Goal: Transaction & Acquisition: Purchase product/service

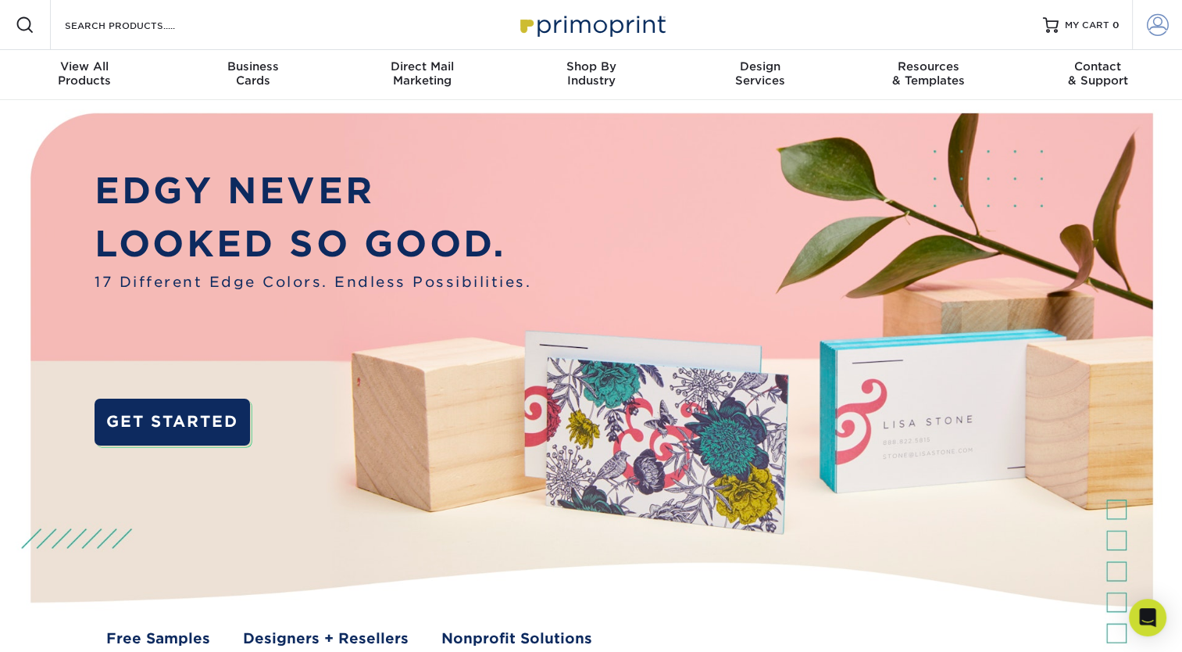
click at [1161, 33] on span at bounding box center [1158, 25] width 22 height 22
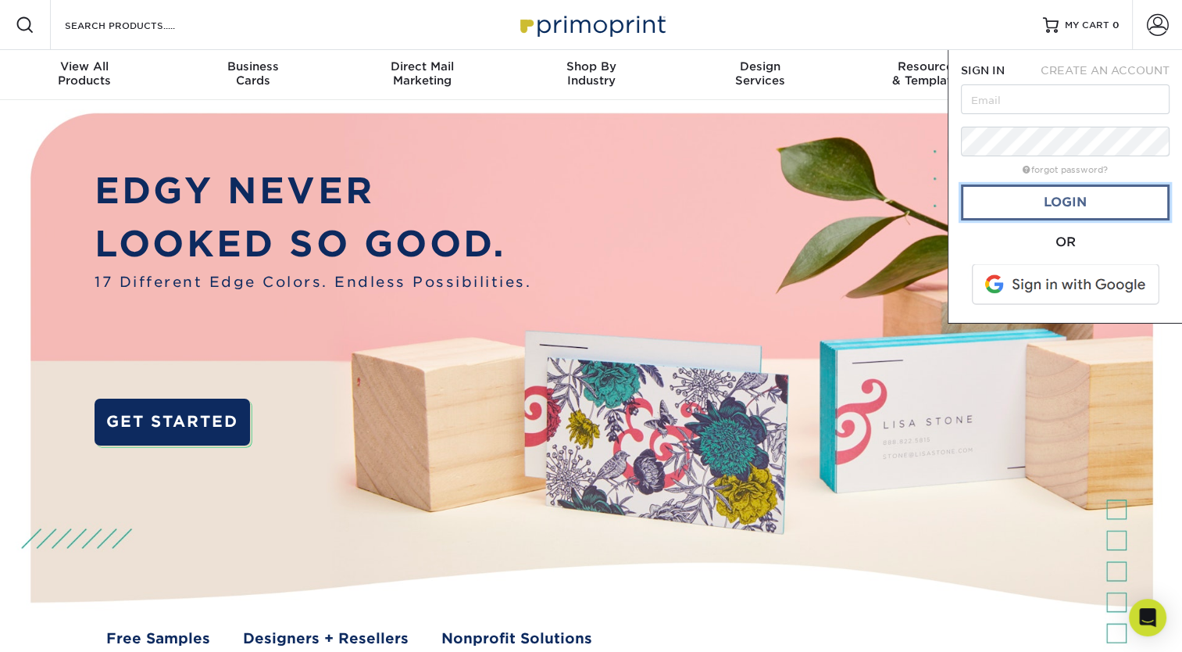
click at [1078, 193] on link "Login" at bounding box center [1065, 202] width 209 height 36
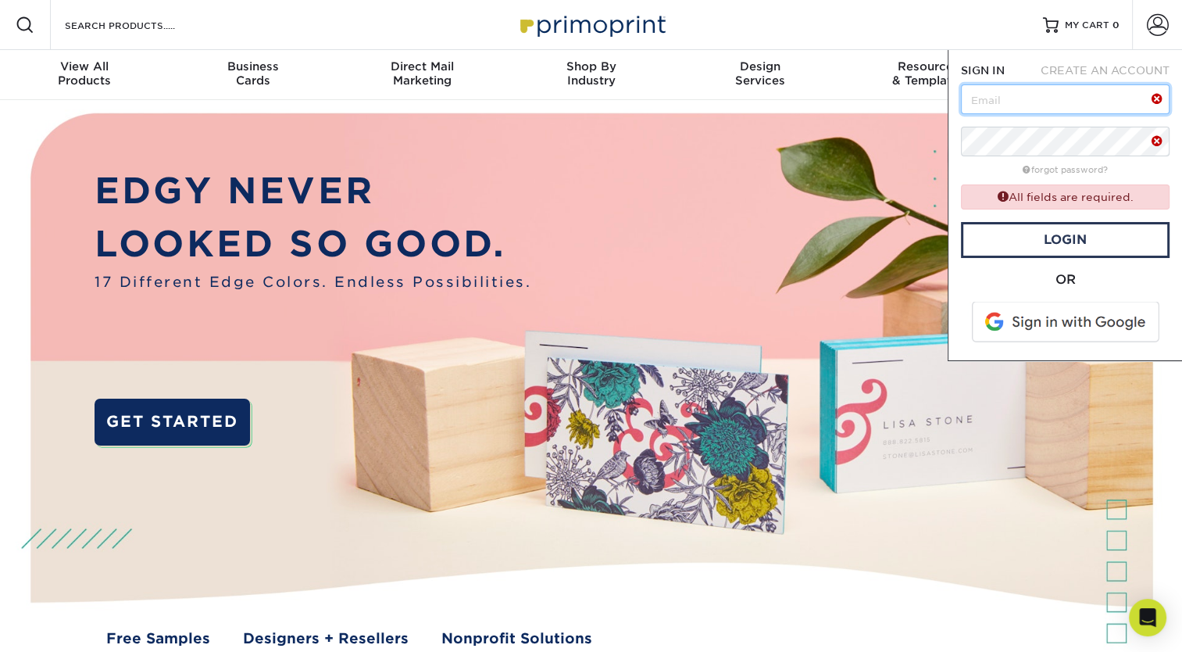
click at [1059, 98] on input "text" at bounding box center [1065, 99] width 209 height 30
type input "[EMAIL_ADDRESS][DOMAIN_NAME]"
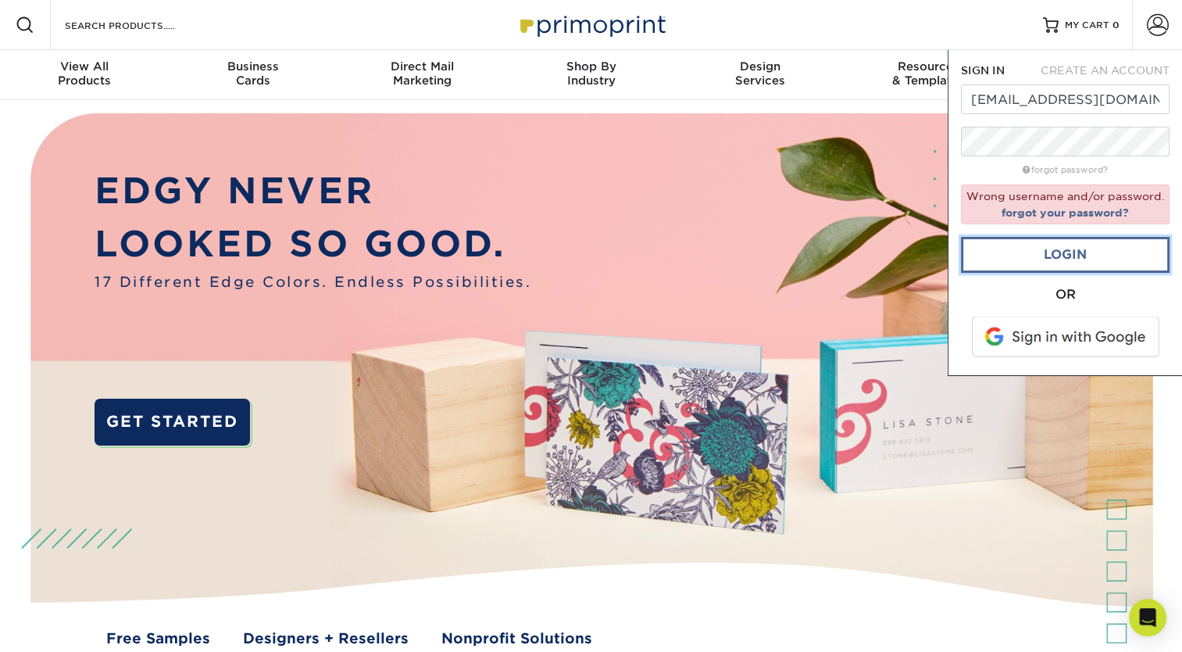
click at [1076, 249] on link "Login" at bounding box center [1065, 255] width 209 height 36
click at [1038, 208] on link "forgot your password?" at bounding box center [1065, 212] width 127 height 13
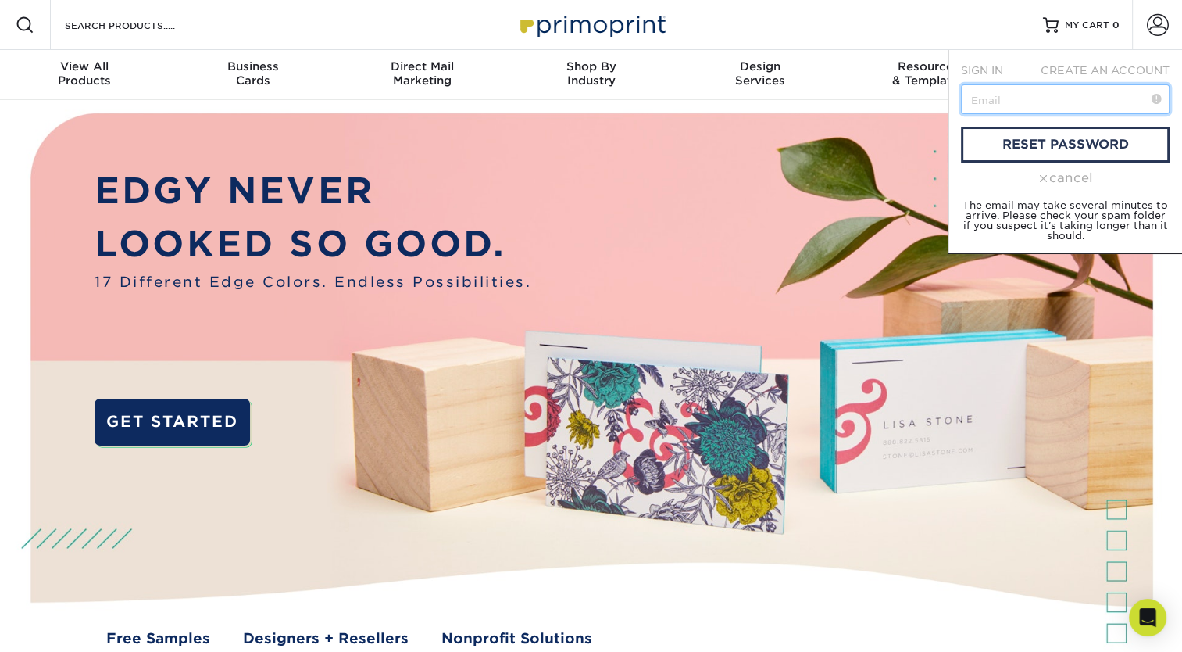
click at [988, 102] on input "text" at bounding box center [1065, 99] width 209 height 30
type input "[EMAIL_ADDRESS][DOMAIN_NAME]"
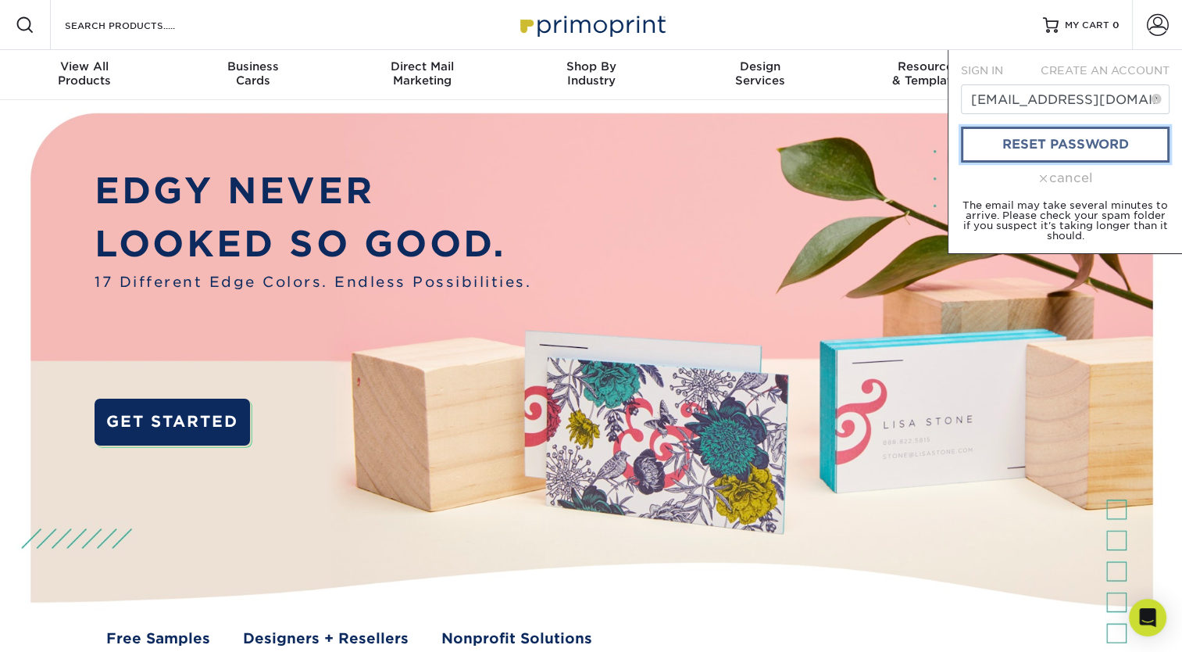
click at [1038, 145] on link "reset password" at bounding box center [1065, 145] width 209 height 36
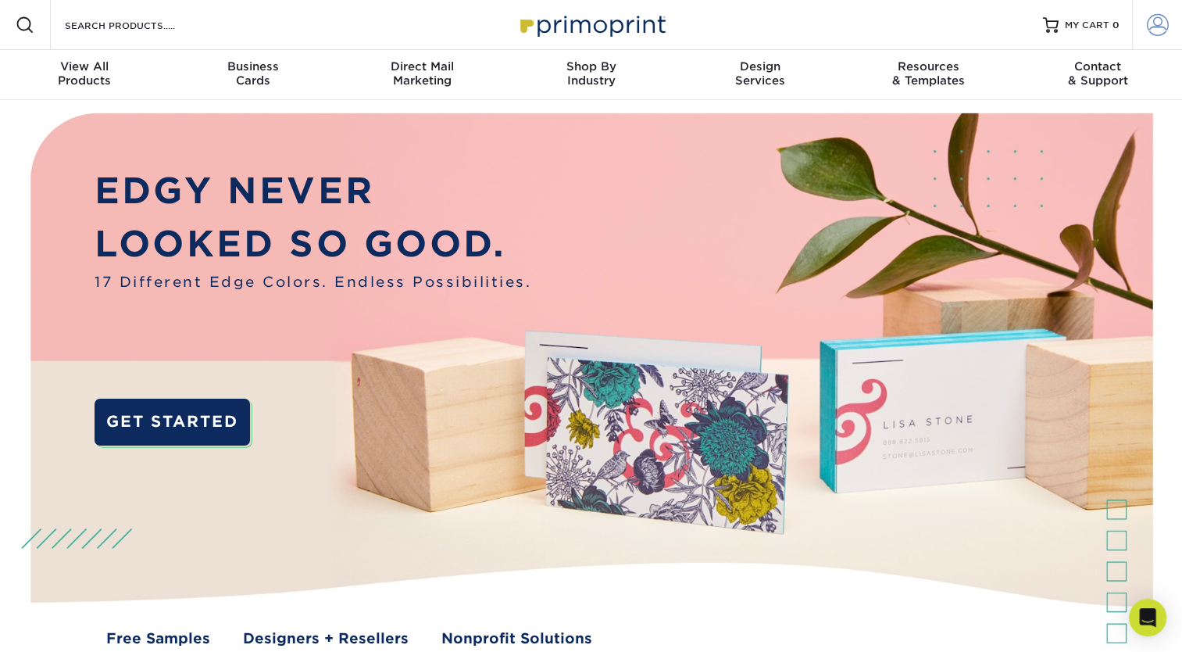
click at [1153, 30] on span at bounding box center [1158, 25] width 22 height 22
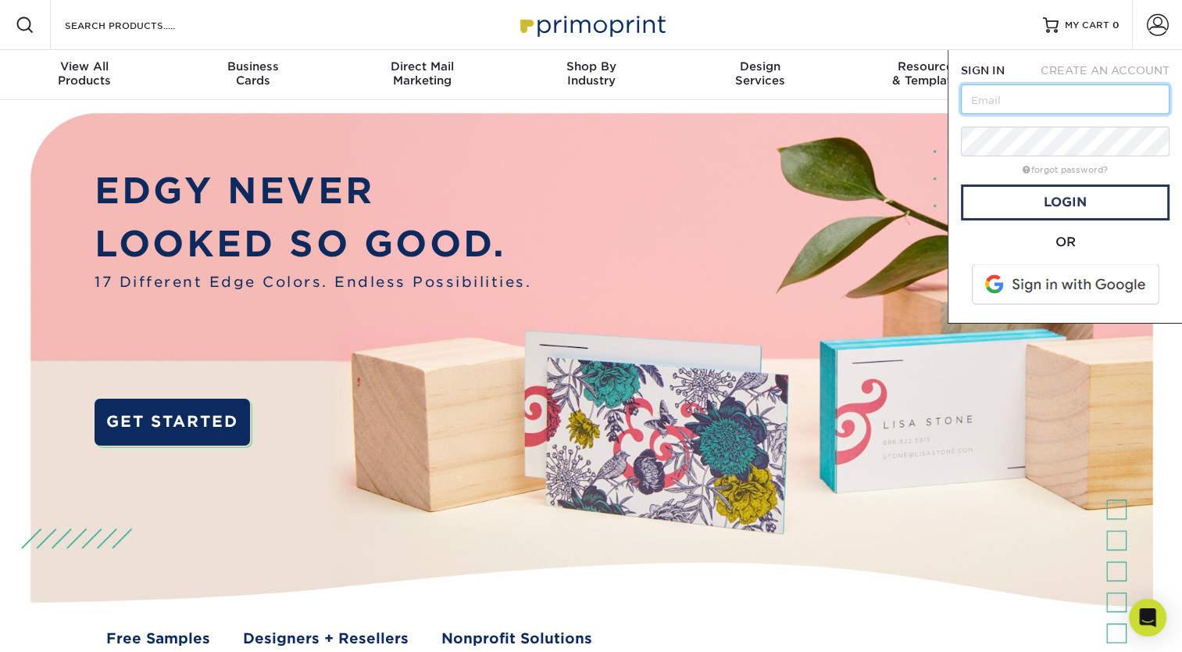
click at [997, 112] on input "text" at bounding box center [1065, 99] width 209 height 30
type input "garciamediaservices@gmail.com"
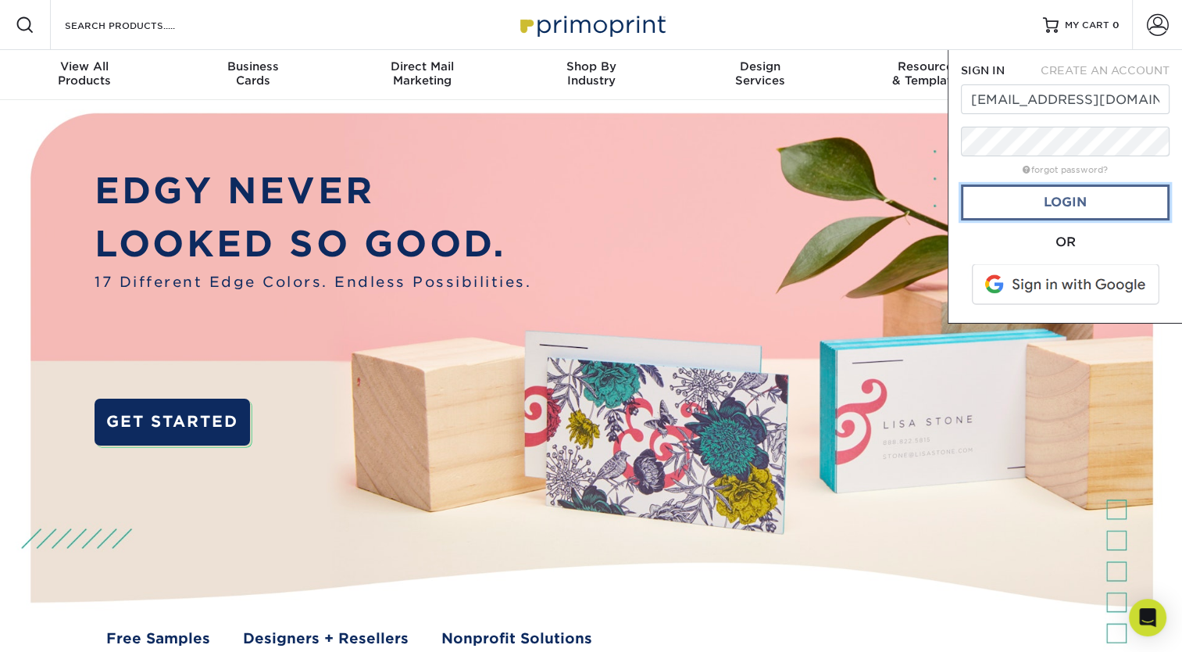
click at [1018, 189] on link "Login" at bounding box center [1065, 202] width 209 height 36
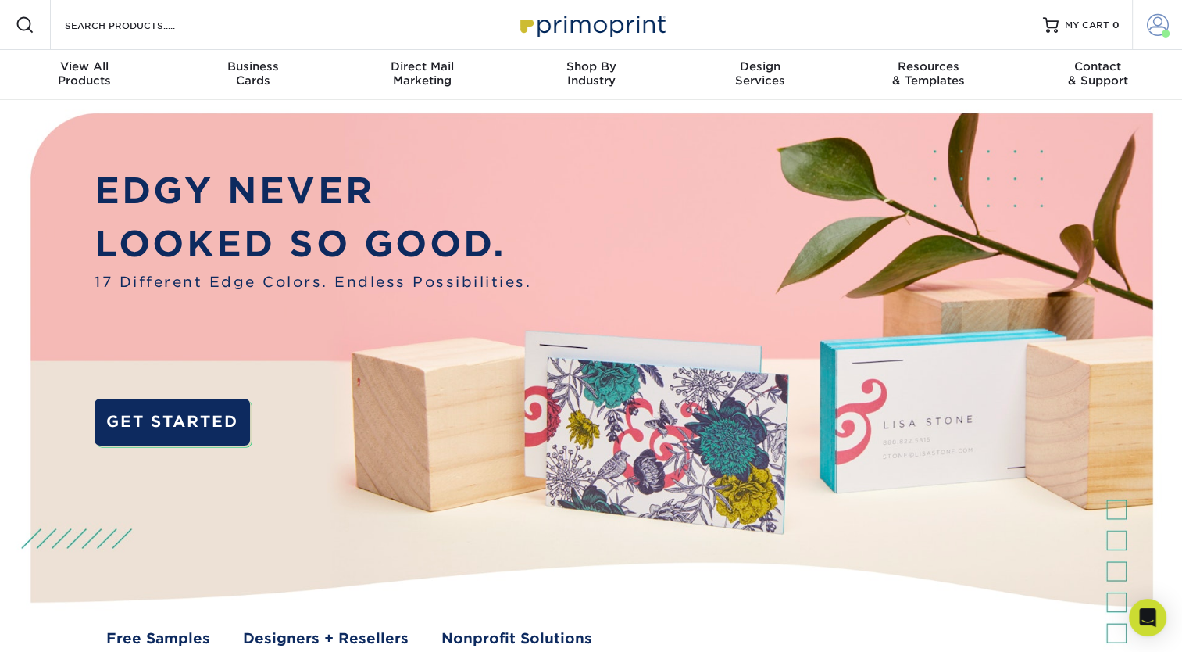
click at [1159, 24] on span at bounding box center [1158, 25] width 22 height 22
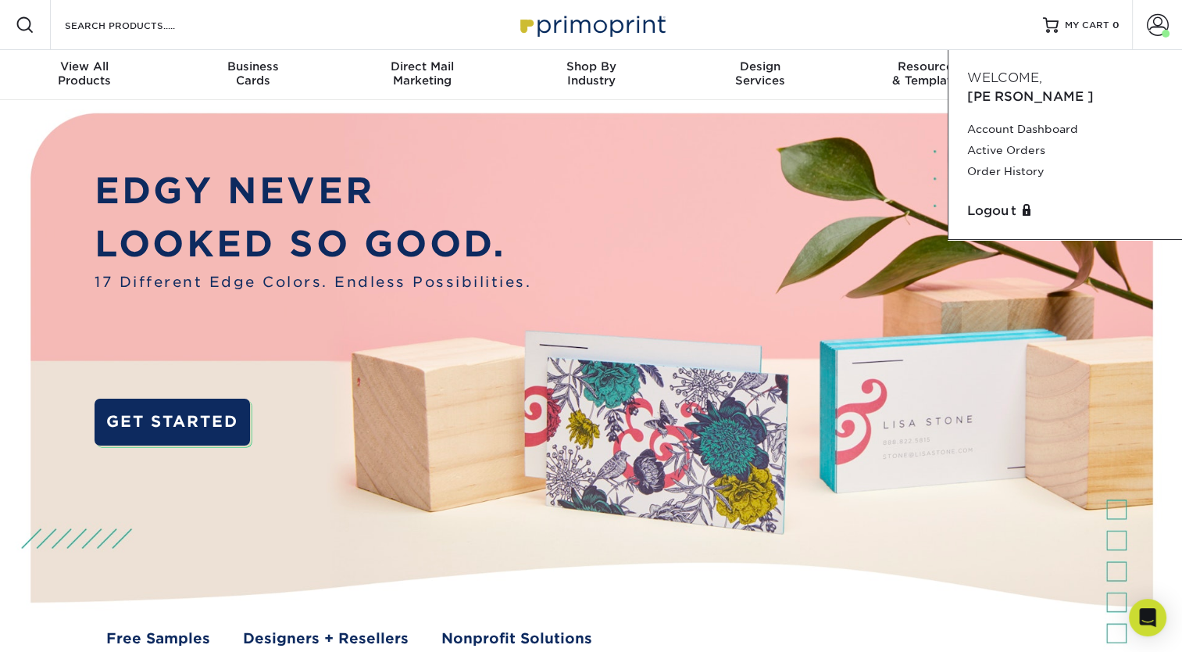
click at [454, 32] on div "Resources Menu Search Products Account Welcome, Jerardo Account Dashboard Activ…" at bounding box center [591, 25] width 1182 height 50
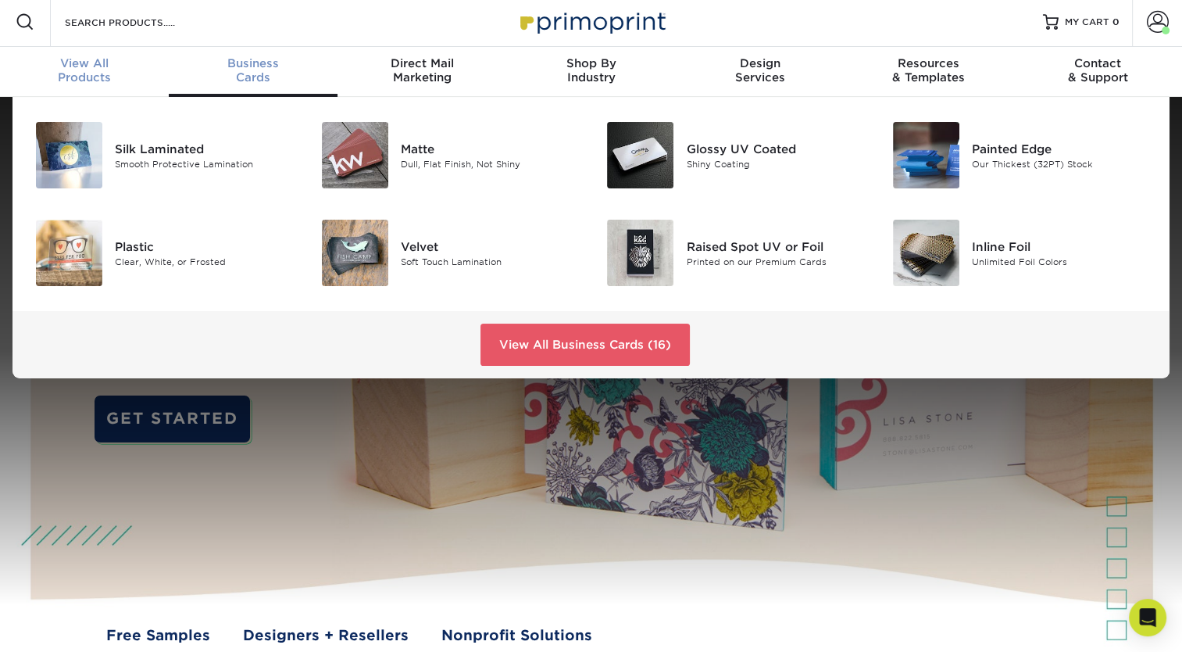
scroll to position [3, 0]
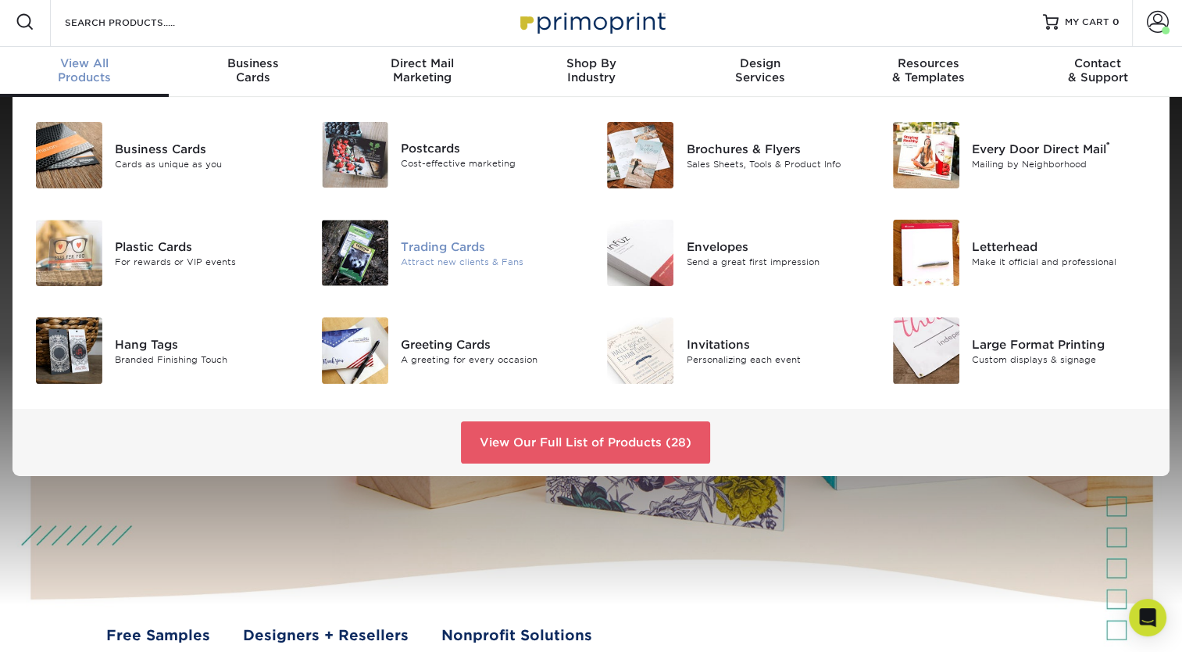
click at [377, 264] on img at bounding box center [355, 253] width 66 height 66
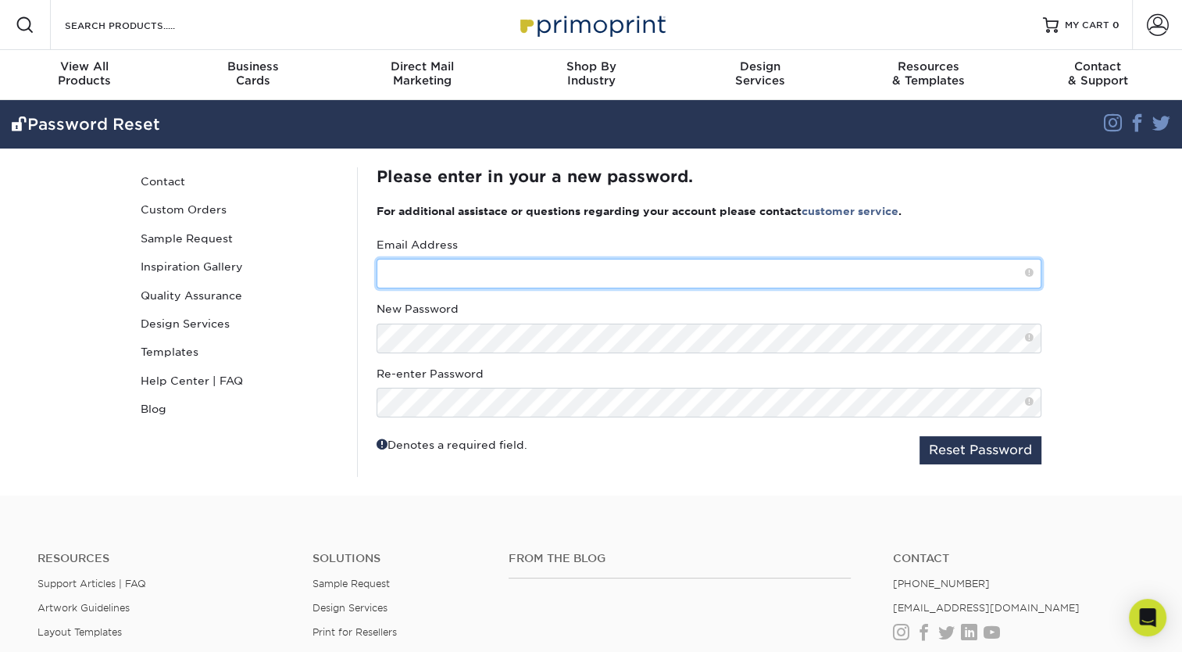
click at [419, 266] on input "text" at bounding box center [709, 274] width 665 height 30
type input "[EMAIL_ADDRESS][DOMAIN_NAME]"
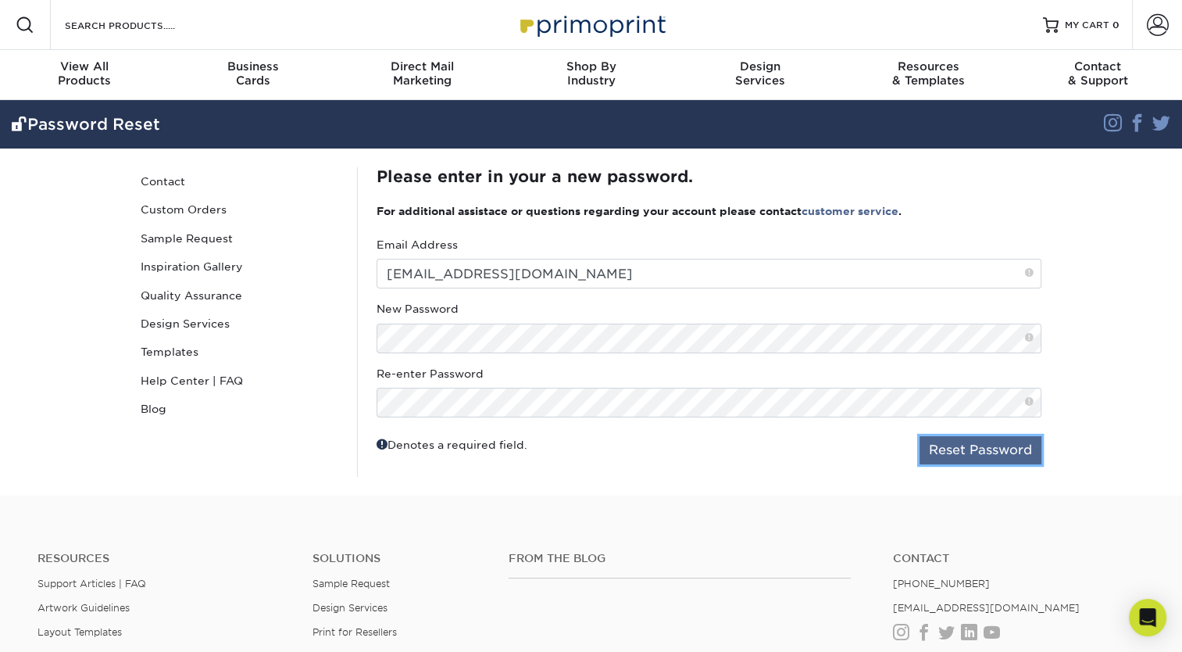
click at [960, 455] on button "Reset Password" at bounding box center [981, 450] width 122 height 28
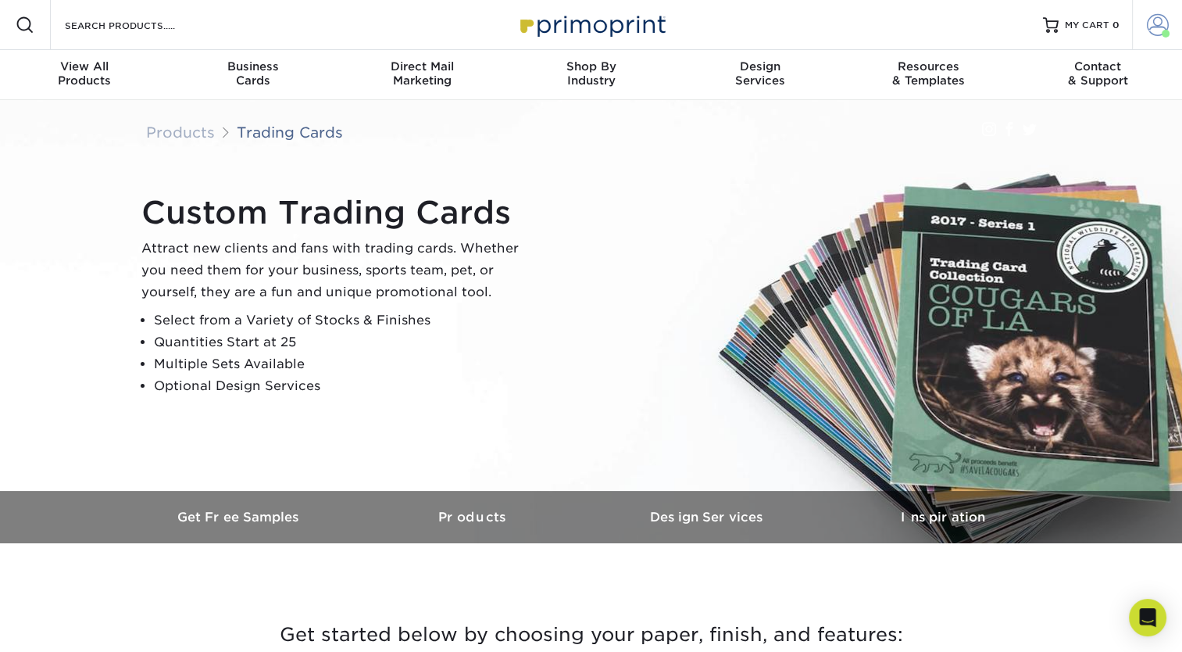
click at [1166, 27] on span at bounding box center [1158, 25] width 22 height 22
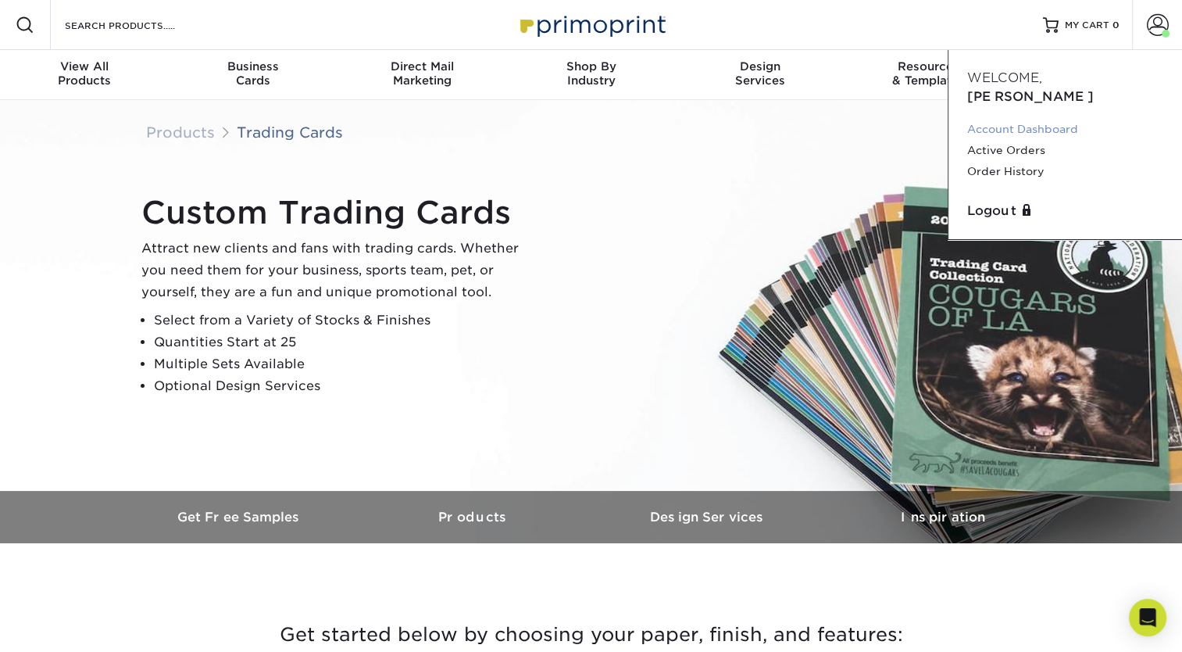
click at [1031, 119] on link "Account Dashboard" at bounding box center [1065, 129] width 196 height 21
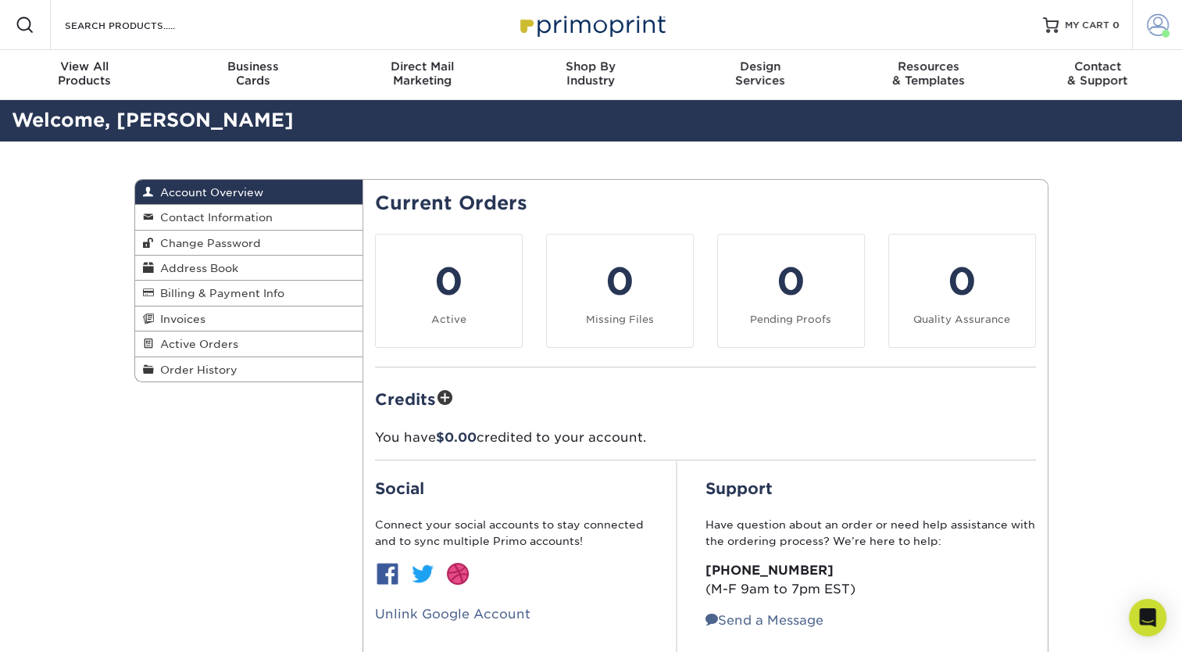
click at [1159, 30] on span at bounding box center [1158, 25] width 22 height 22
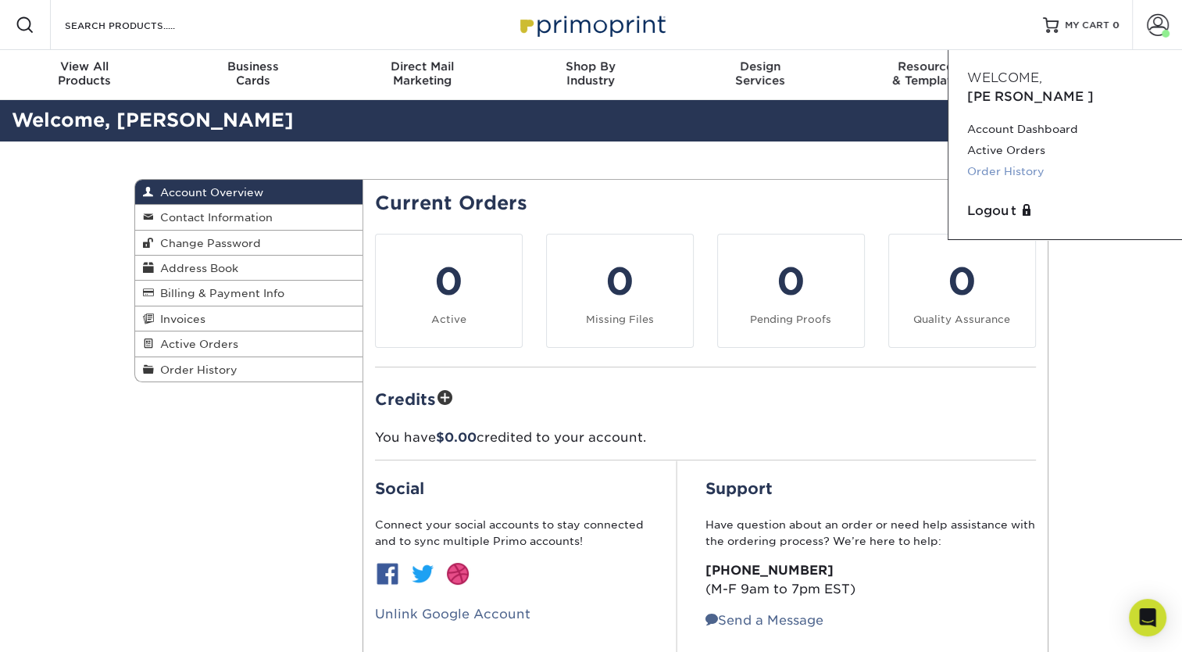
click at [1018, 161] on link "Order History" at bounding box center [1065, 171] width 196 height 21
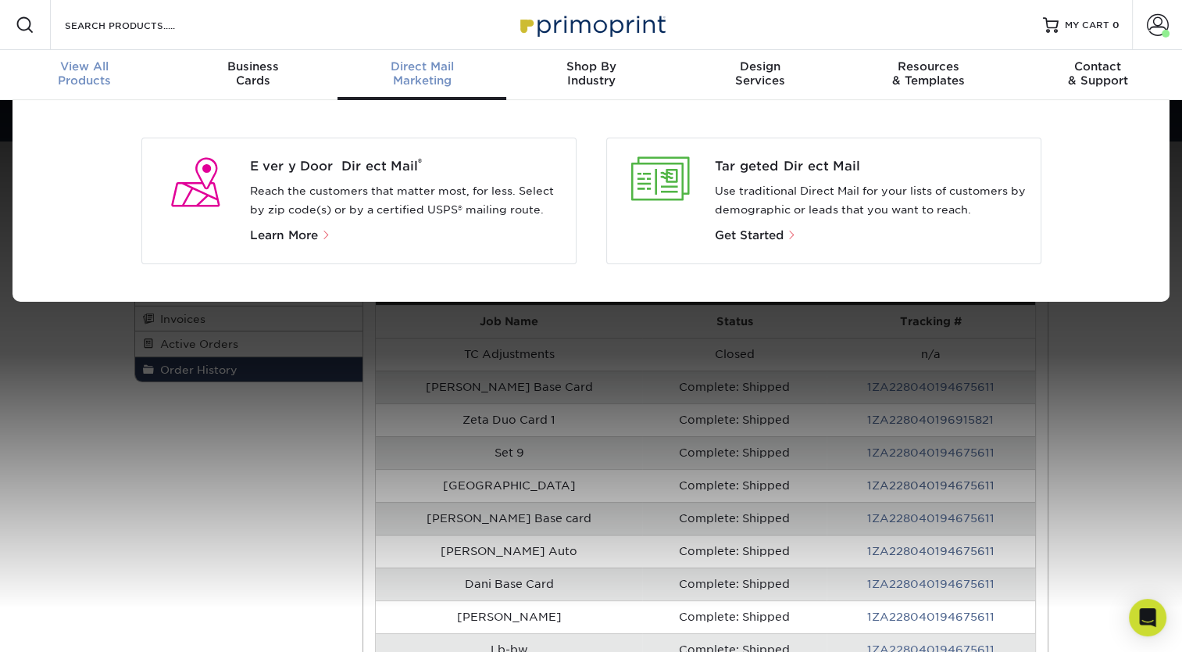
scroll to position [1, 0]
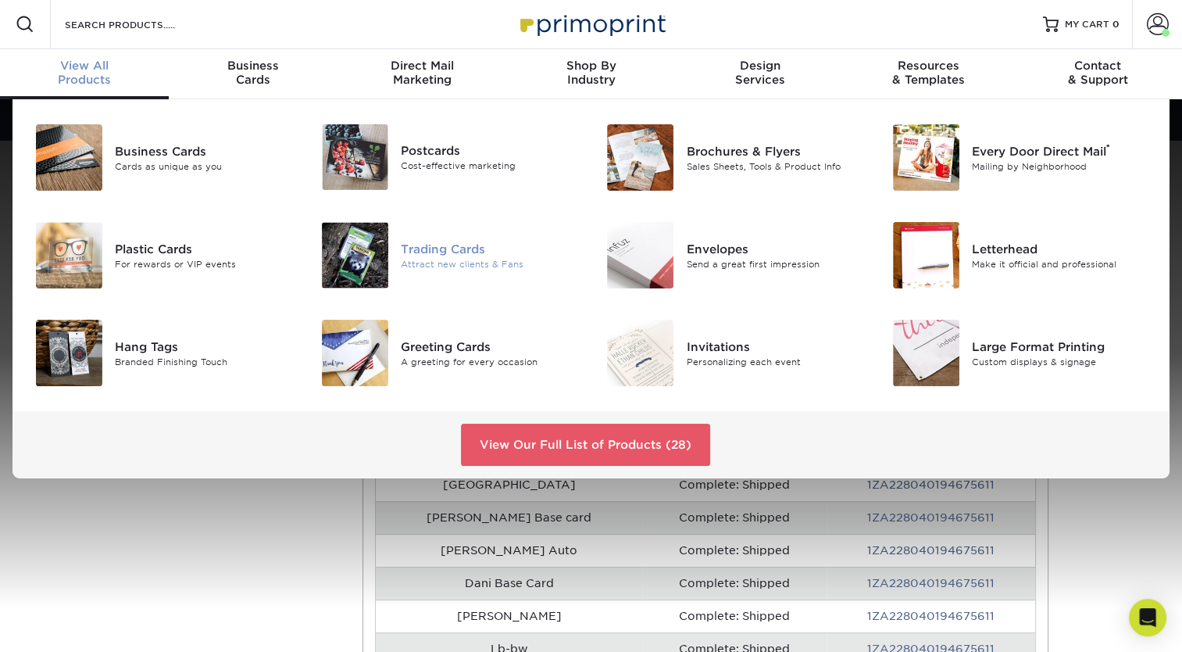
click at [370, 245] on img at bounding box center [355, 255] width 66 height 66
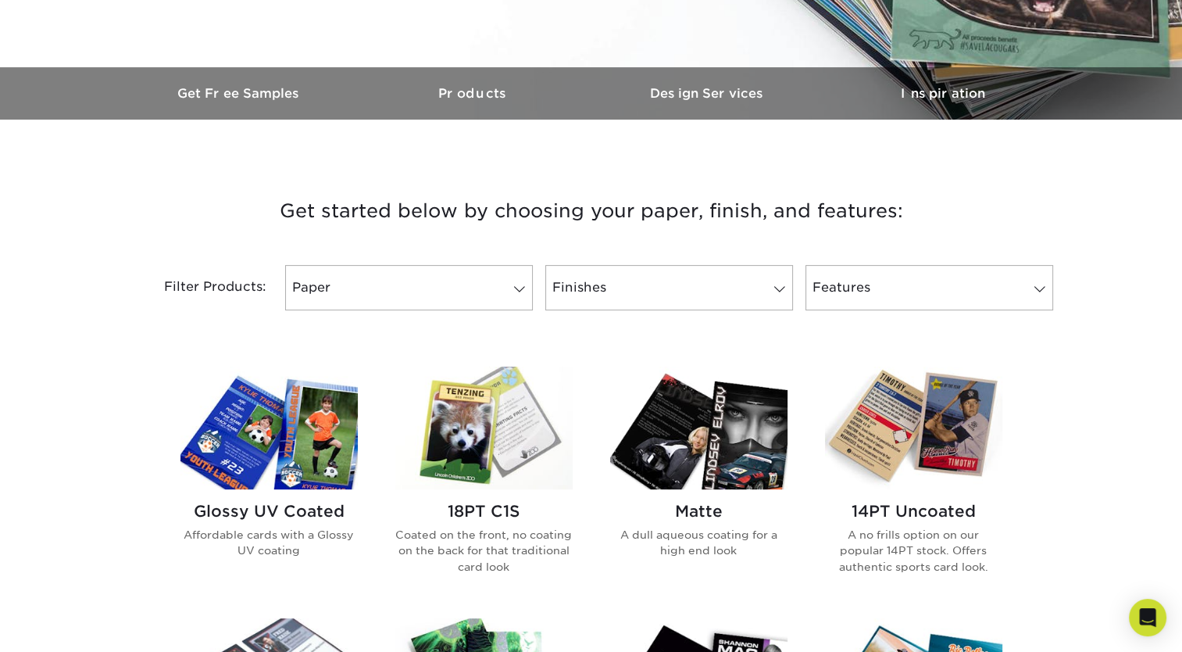
scroll to position [611, 0]
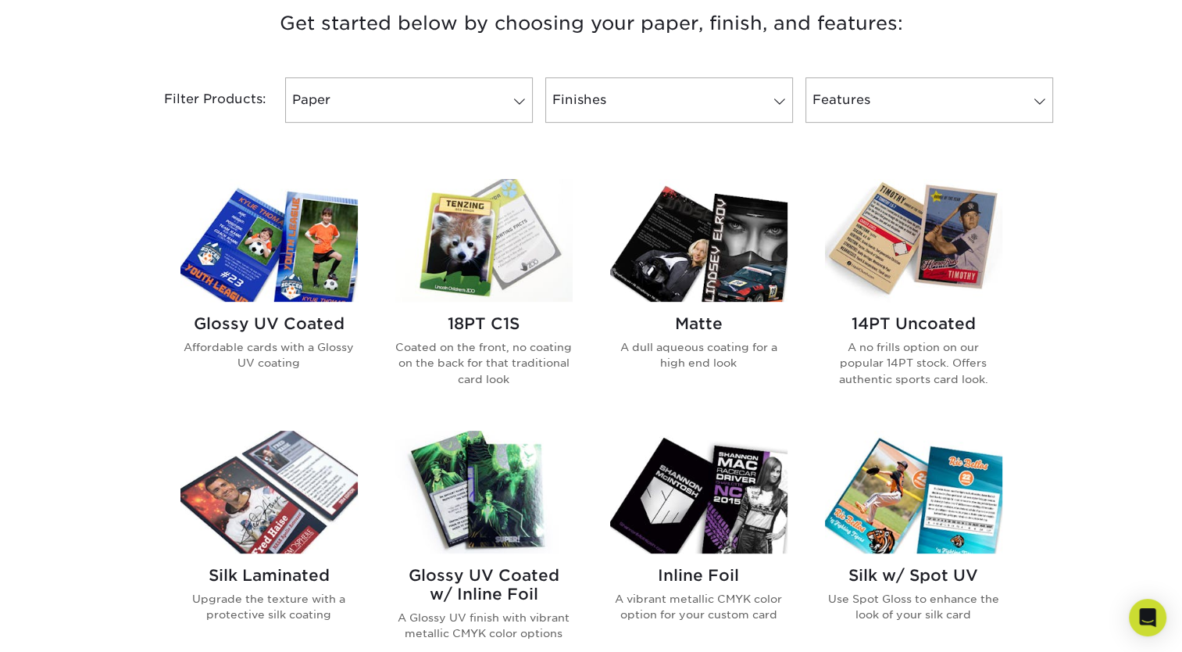
click at [473, 245] on img at bounding box center [483, 240] width 177 height 123
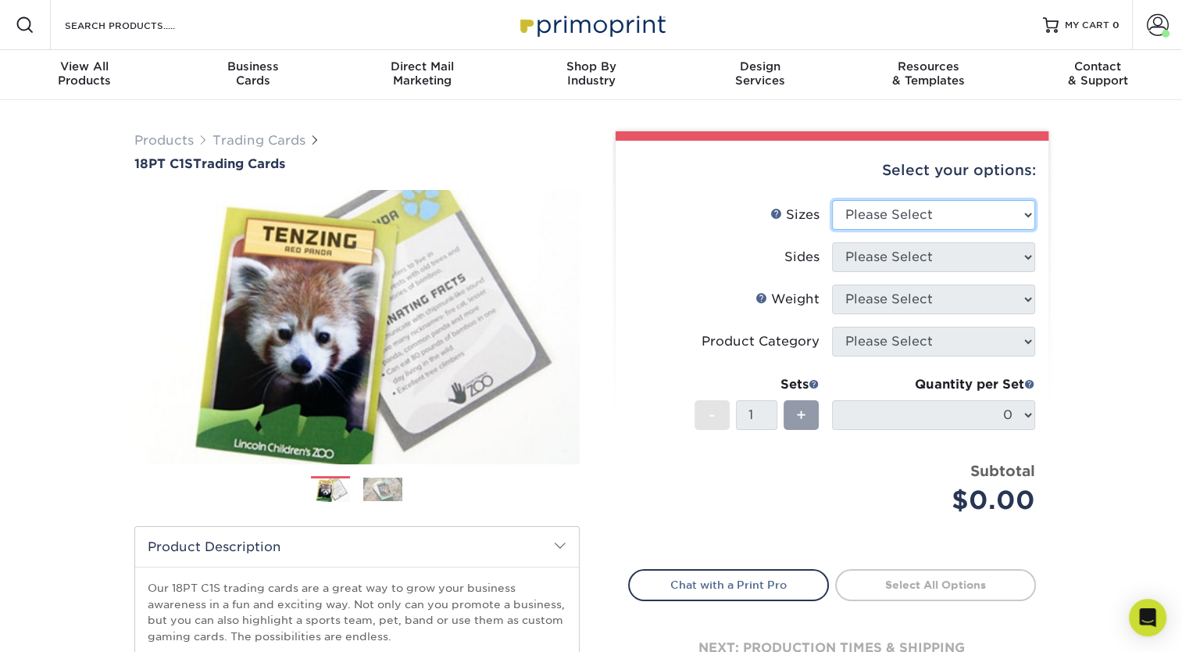
click at [913, 214] on select "Please Select 2.5" x 3.5"" at bounding box center [933, 215] width 203 height 30
select select "2.50x3.50"
click at [832, 200] on select "Please Select 2.5" x 3.5"" at bounding box center [933, 215] width 203 height 30
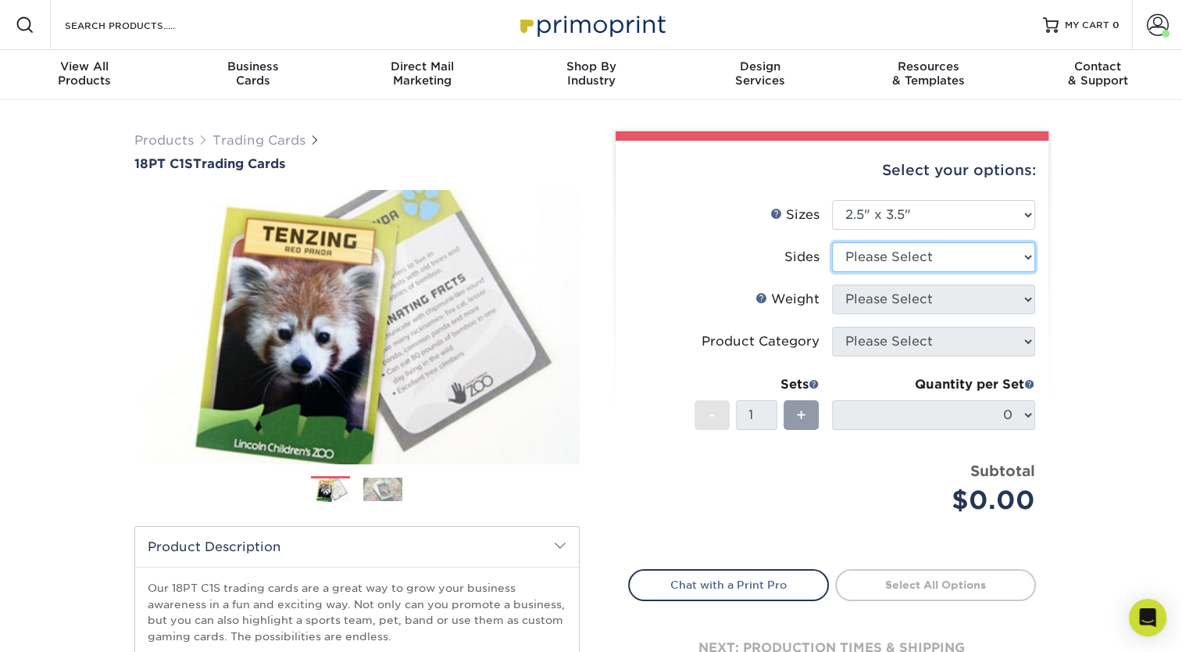
click at [893, 258] on select "Please Select Print Both Sides Print Front Only" at bounding box center [933, 257] width 203 height 30
select select "13abbda7-1d64-4f25-8bb2-c179b224825d"
click at [832, 242] on select "Please Select Print Both Sides Print Front Only" at bounding box center [933, 257] width 203 height 30
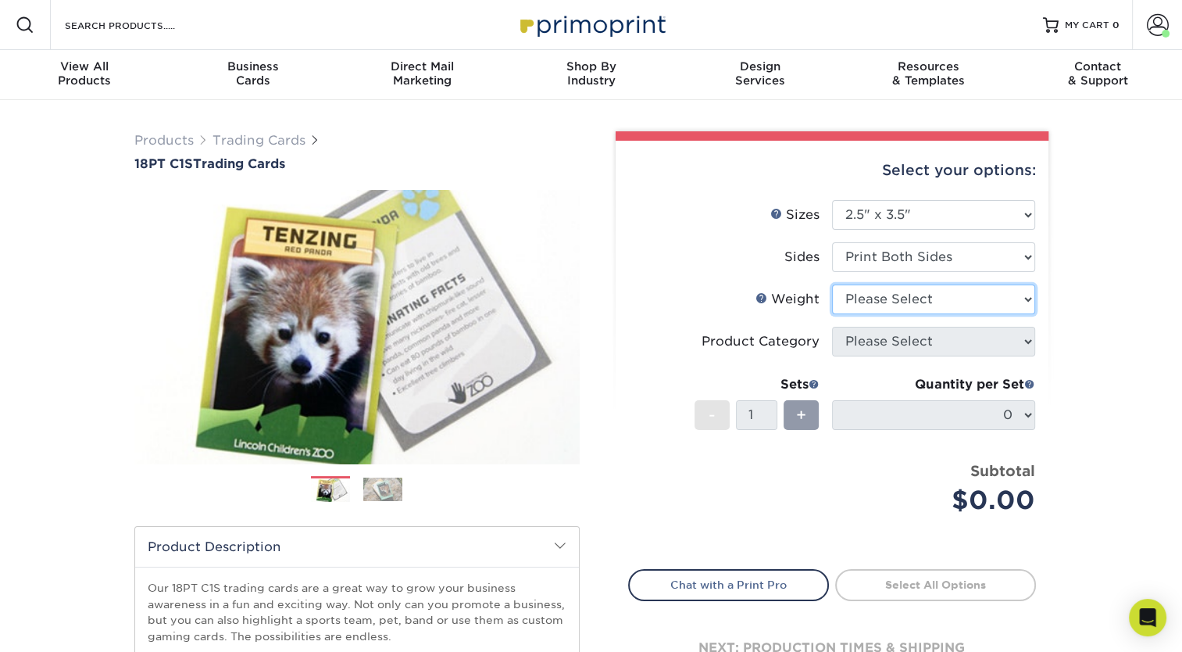
click at [902, 303] on select "Please Select 18PT C1S" at bounding box center [933, 299] width 203 height 30
select select "18PTC1S"
click at [832, 284] on select "Please Select 18PT C1S" at bounding box center [933, 299] width 203 height 30
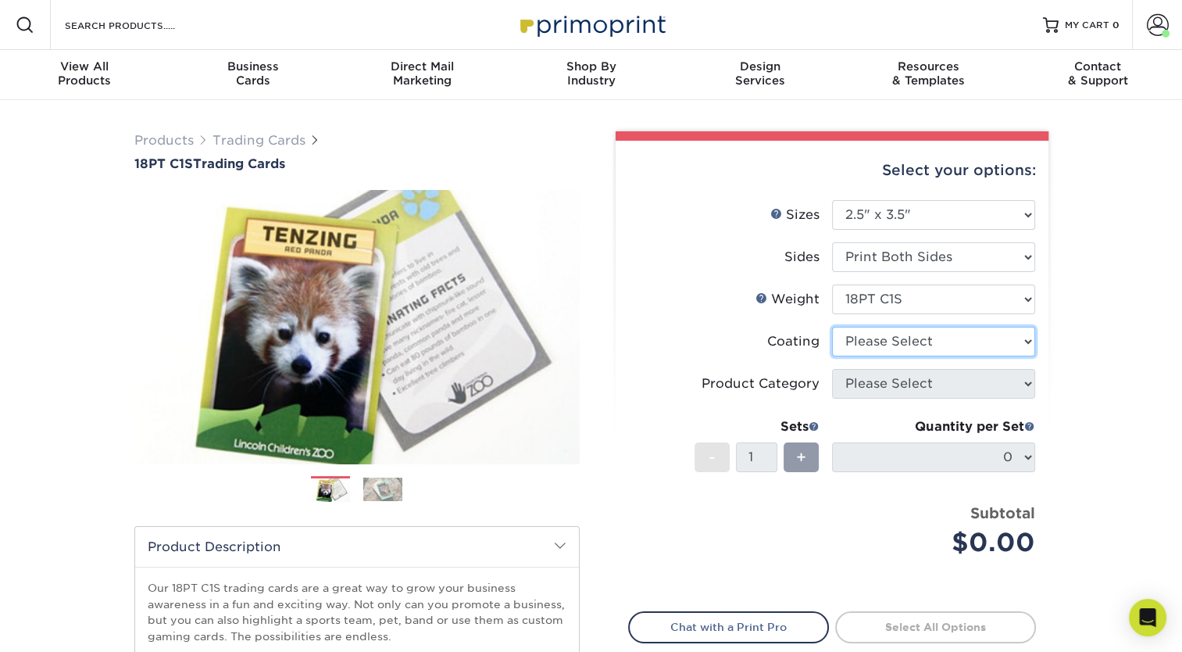
click at [862, 341] on select at bounding box center [933, 342] width 203 height 30
select select "1e8116af-acfc-44b1-83dc-8181aa338834"
click at [832, 327] on select at bounding box center [933, 342] width 203 height 30
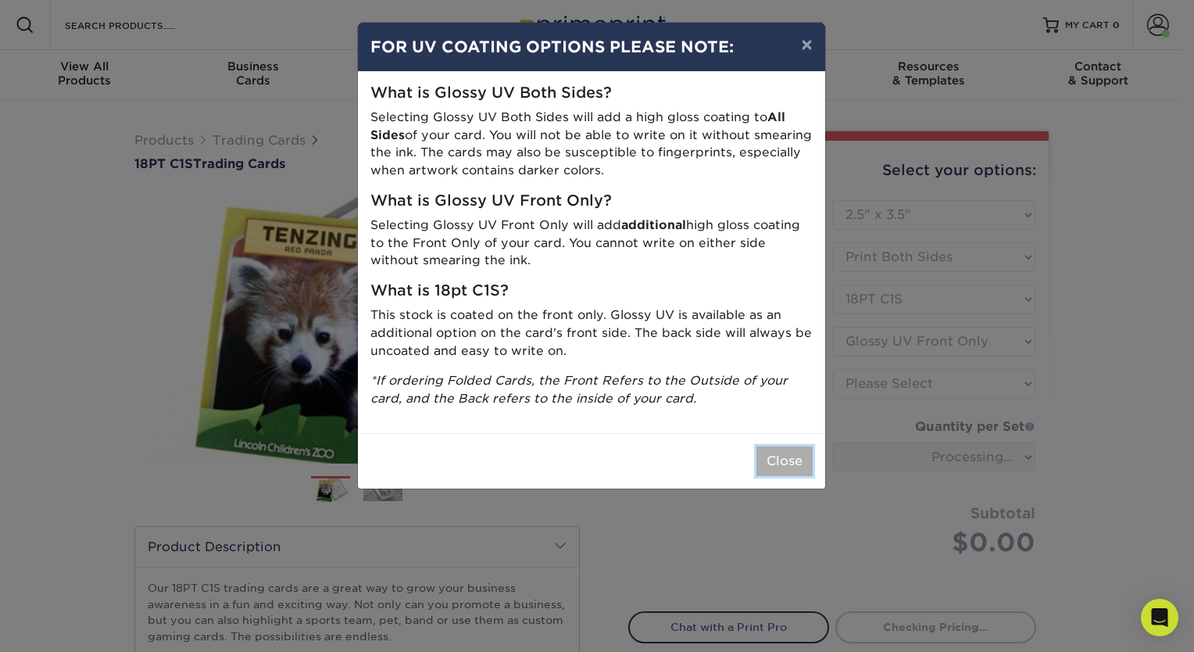
click at [798, 473] on button "Close" at bounding box center [784, 461] width 56 height 30
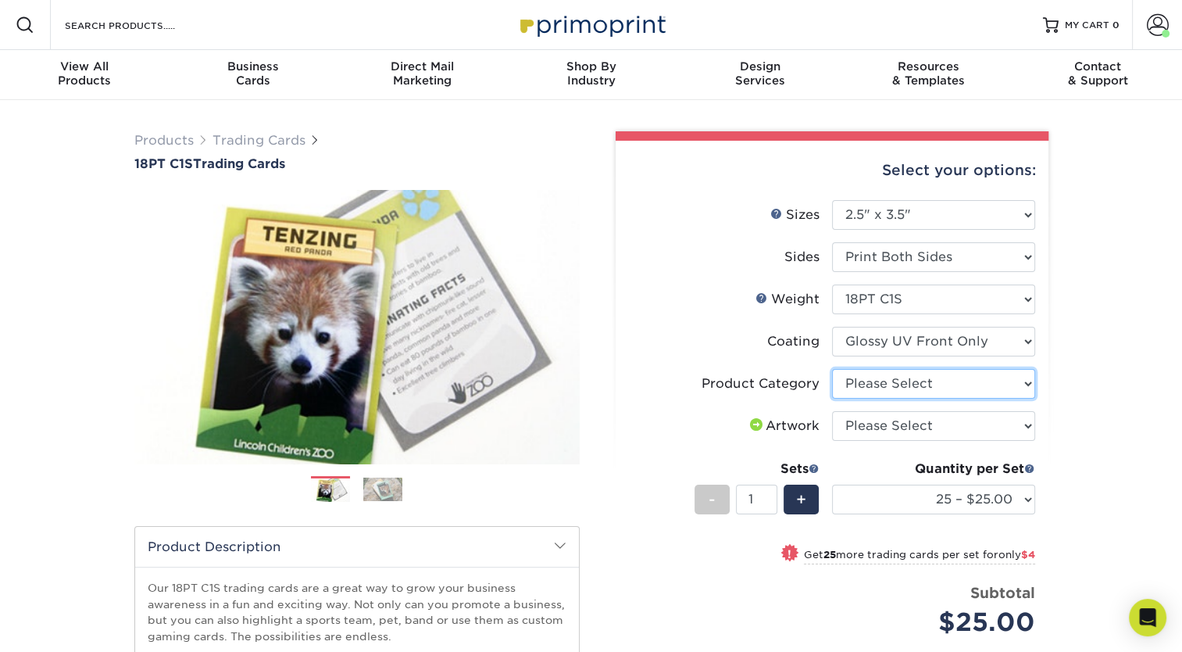
click at [923, 384] on select "Please Select Trading Cards" at bounding box center [933, 384] width 203 height 30
select select "c2f9bce9-36c2-409d-b101-c29d9d031e18"
click at [832, 369] on select "Please Select Trading Cards" at bounding box center [933, 384] width 203 height 30
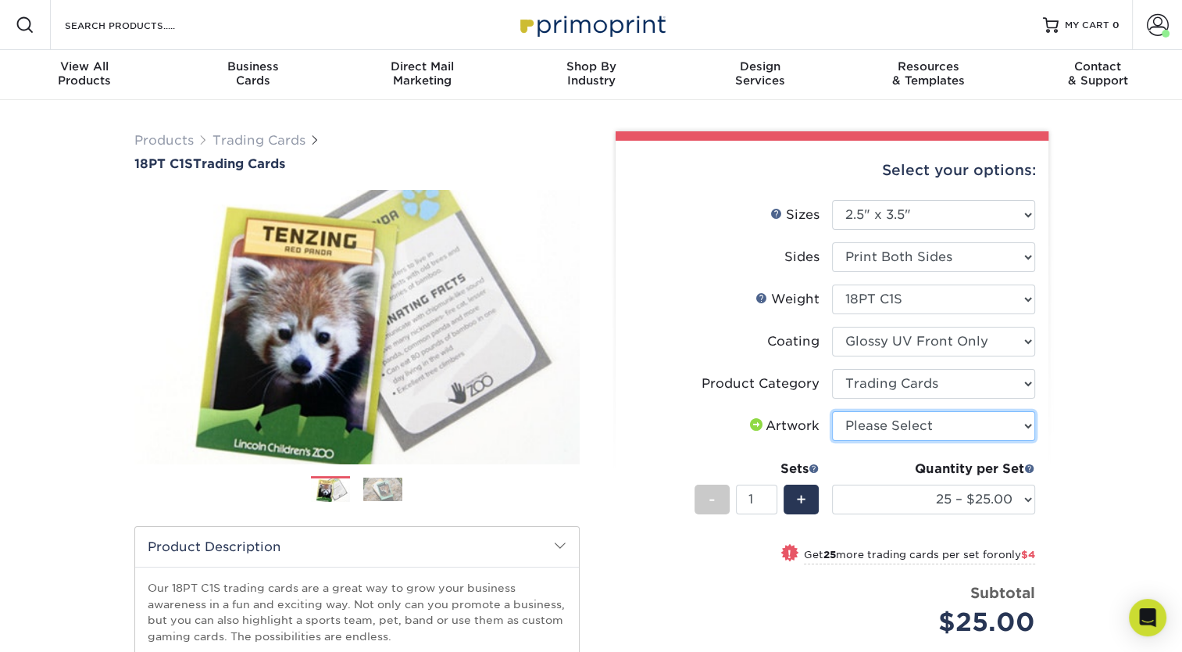
click at [902, 429] on select "Please Select I will upload files I need a design - $100" at bounding box center [933, 426] width 203 height 30
select select "upload"
click at [832, 411] on select "Please Select I will upload files I need a design - $100" at bounding box center [933, 426] width 203 height 30
click at [1081, 473] on div "Products Trading Cards 18PT C1S Trading Cards Previous Next show more" at bounding box center [591, 509] width 1182 height 818
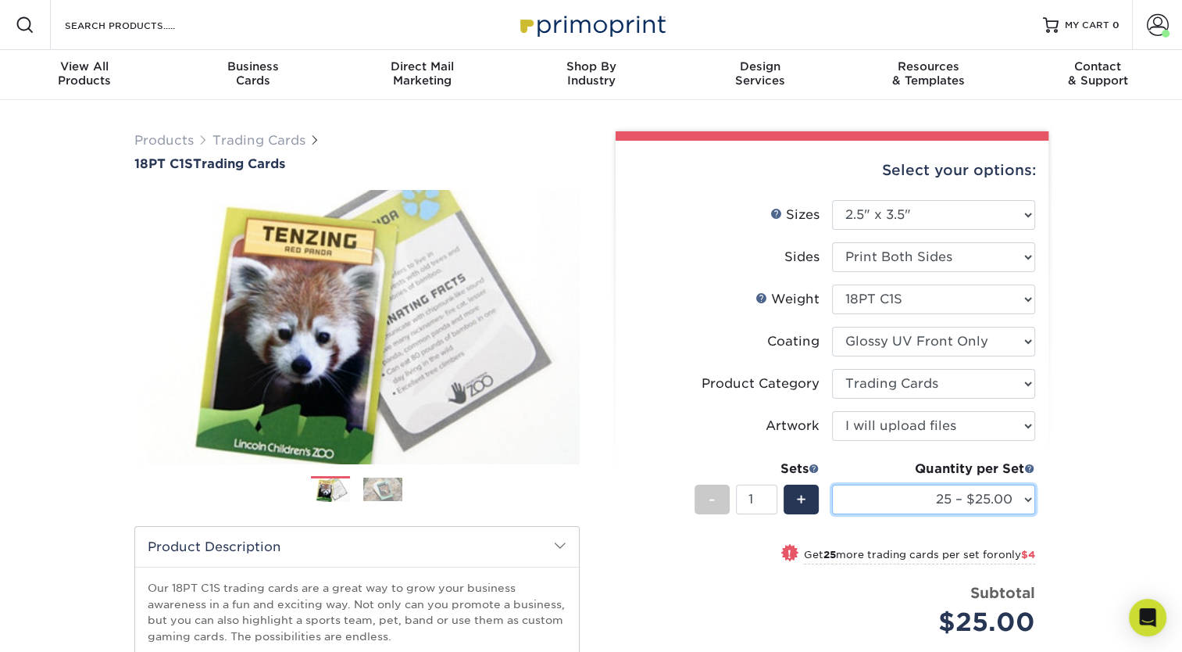
click at [963, 496] on select "25 – $25.00 50 – $29.00 75 – $37.00 100 – $41.00 250 – $48.00 500 – $58.00 1000…" at bounding box center [933, 499] width 203 height 30
select select "50 – $29.00"
click at [832, 484] on select "25 – $25.00 50 – $29.00 75 – $37.00 100 – $41.00 250 – $48.00 500 – $58.00 1000…" at bounding box center [933, 499] width 203 height 30
click at [1141, 431] on div "Products Trading Cards 18PT C1S Trading Cards Previous Next show more" at bounding box center [591, 509] width 1182 height 818
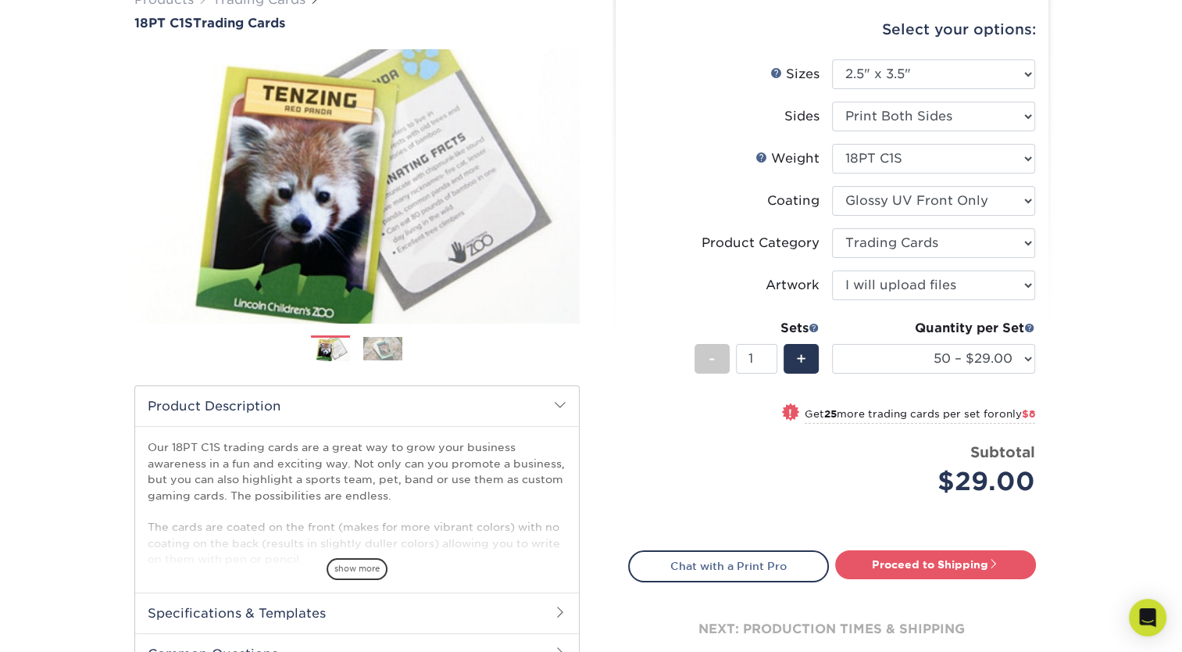
scroll to position [184, 0]
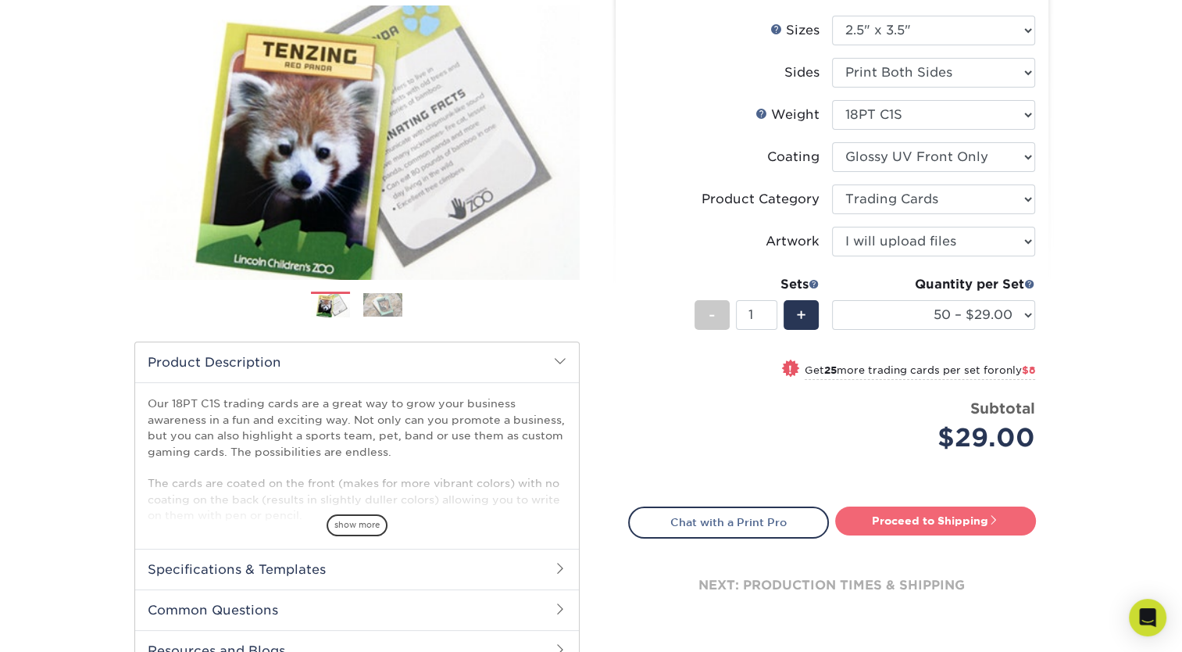
click at [938, 523] on link "Proceed to Shipping" at bounding box center [935, 520] width 201 height 28
type input "Set 1"
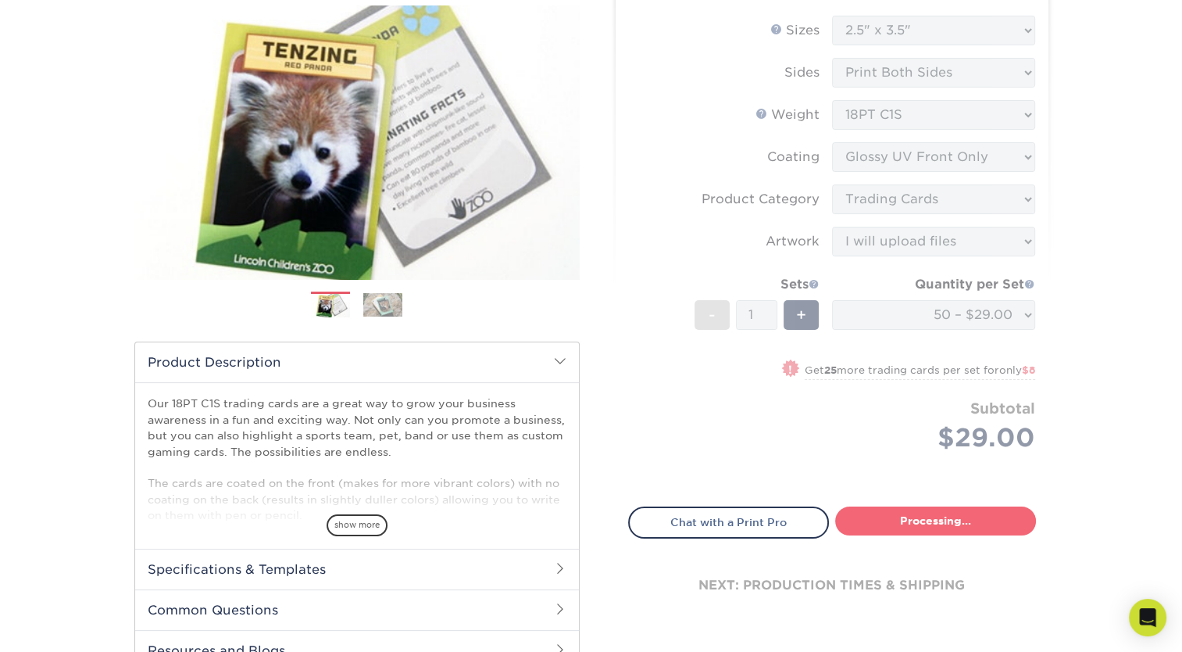
select select "43eb4afa-628e-487b-adac-7598d371c1af"
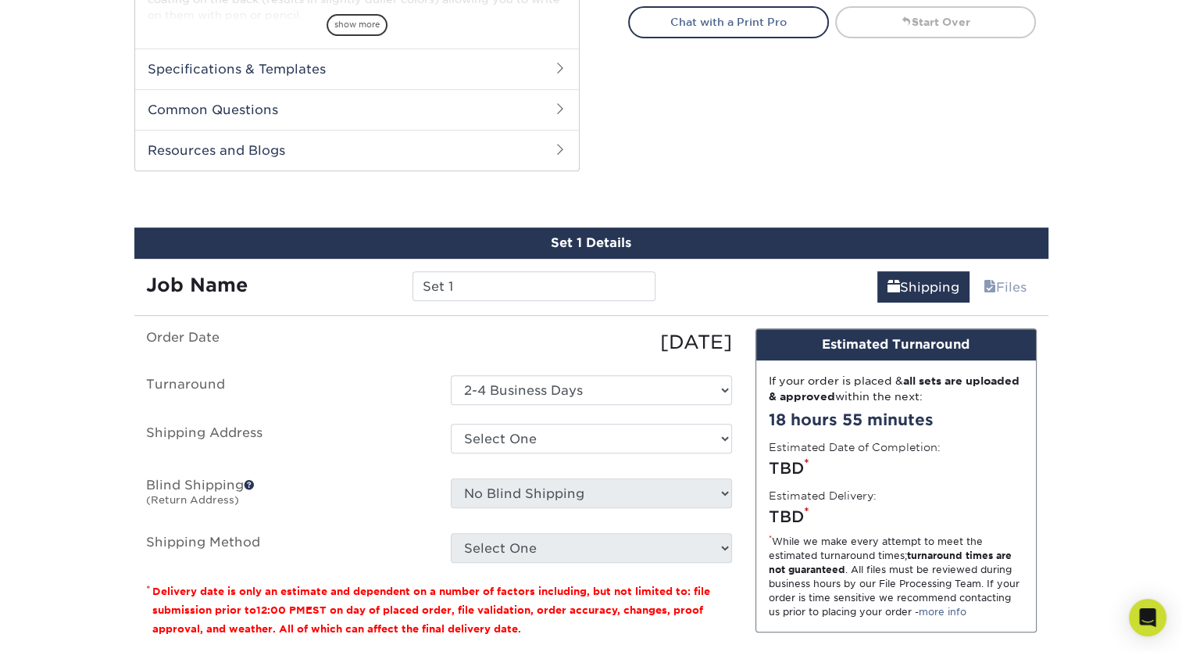
scroll to position [777, 0]
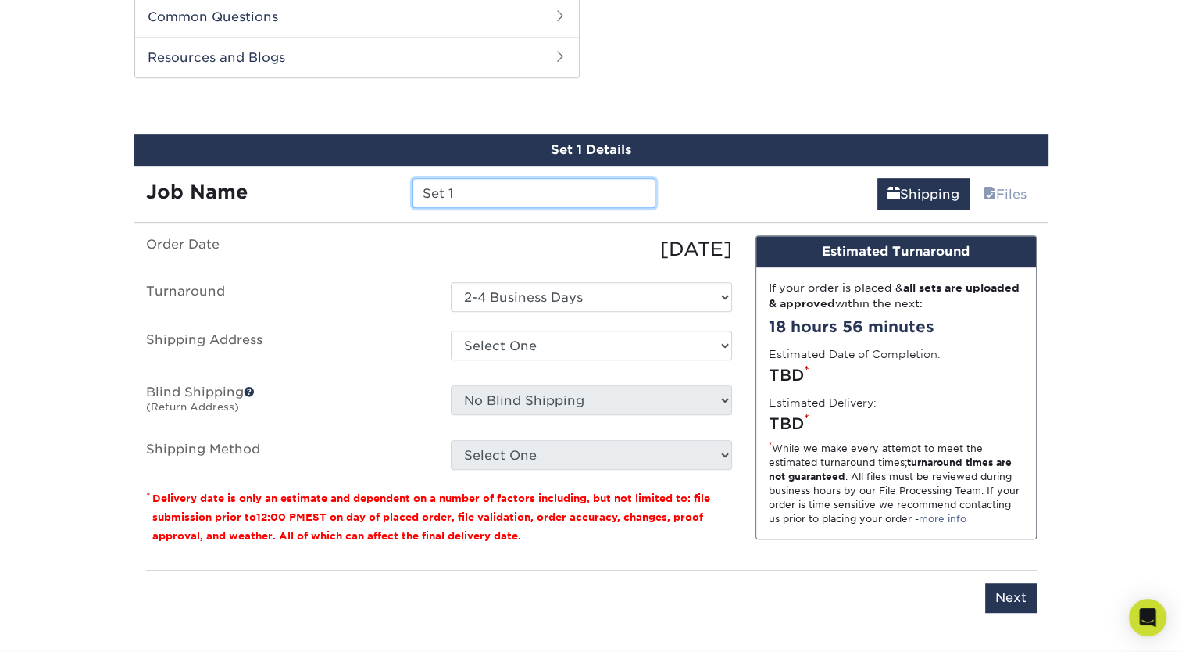
click at [477, 198] on input "Set 1" at bounding box center [534, 193] width 243 height 30
type input "Antonio Reprint"
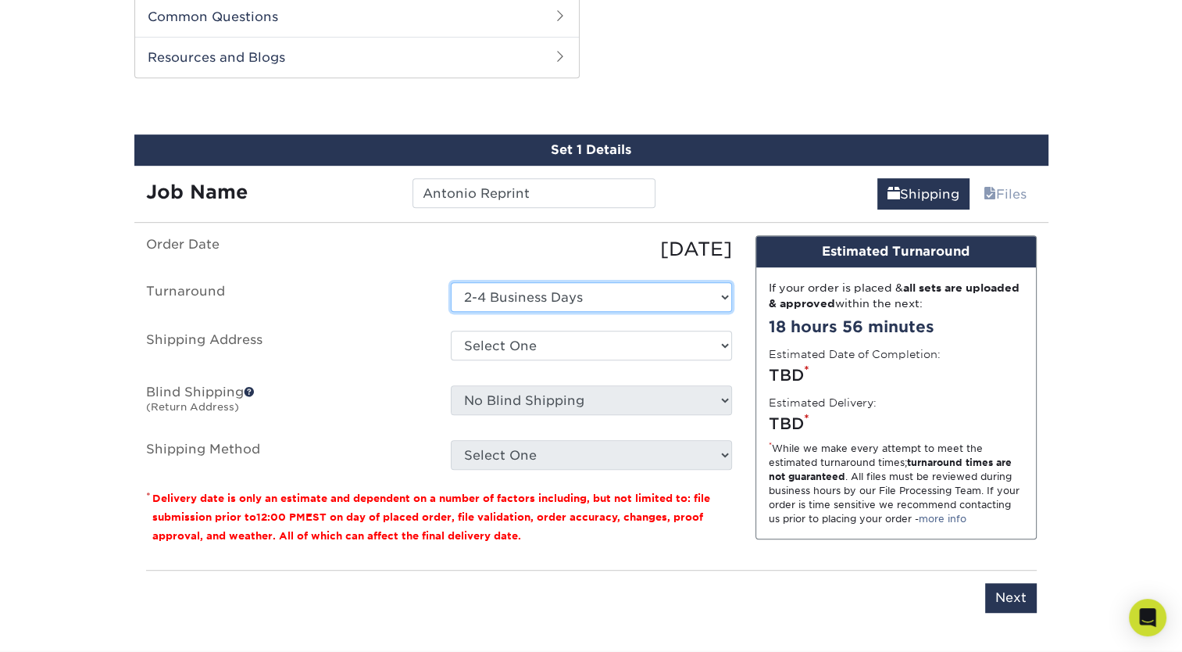
click at [550, 305] on select "Select One 2-4 Business Days" at bounding box center [591, 297] width 281 height 30
click at [451, 282] on select "Select One 2-4 Business Days" at bounding box center [591, 297] width 281 height 30
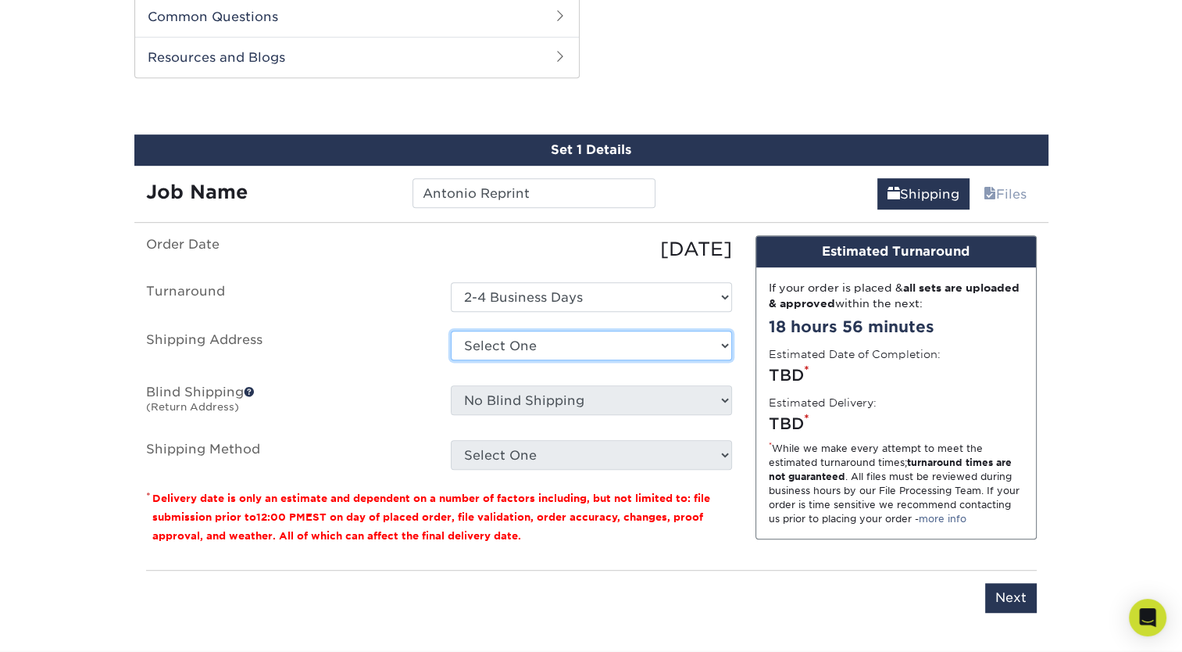
click at [521, 341] on select "Select One Home + Add New Address" at bounding box center [591, 345] width 281 height 30
select select "285728"
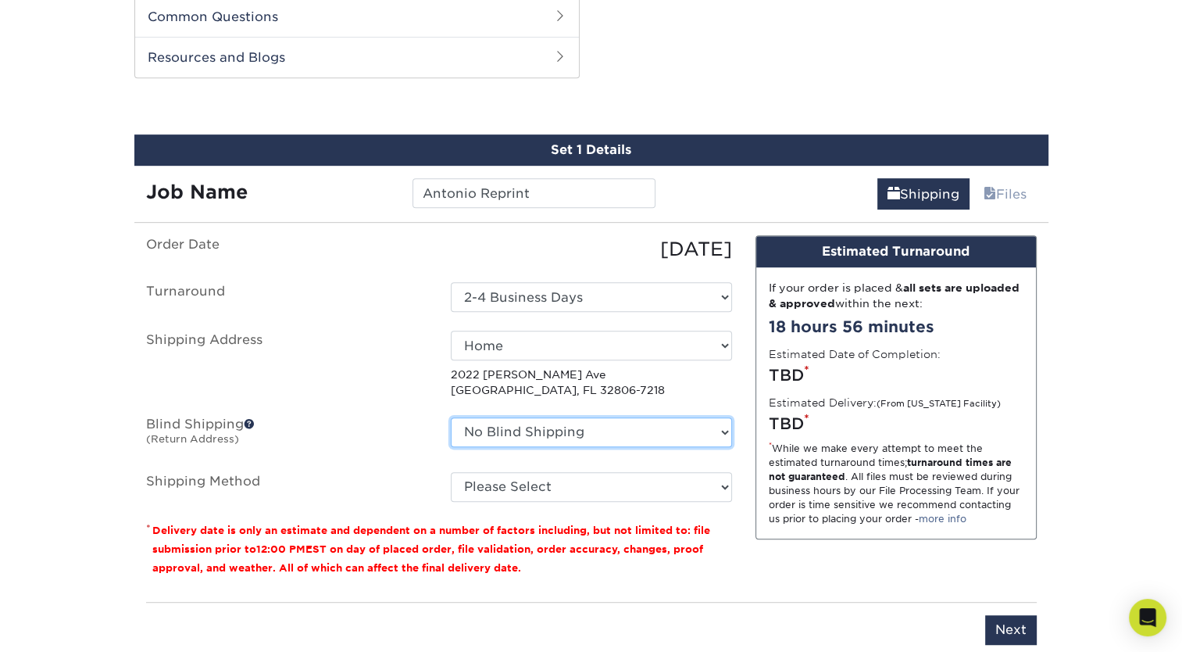
click at [517, 432] on select "No Blind Shipping Home + Add New Address" at bounding box center [591, 432] width 281 height 30
click at [431, 441] on label "Blind Shipping (Return Address)" at bounding box center [286, 435] width 305 height 36
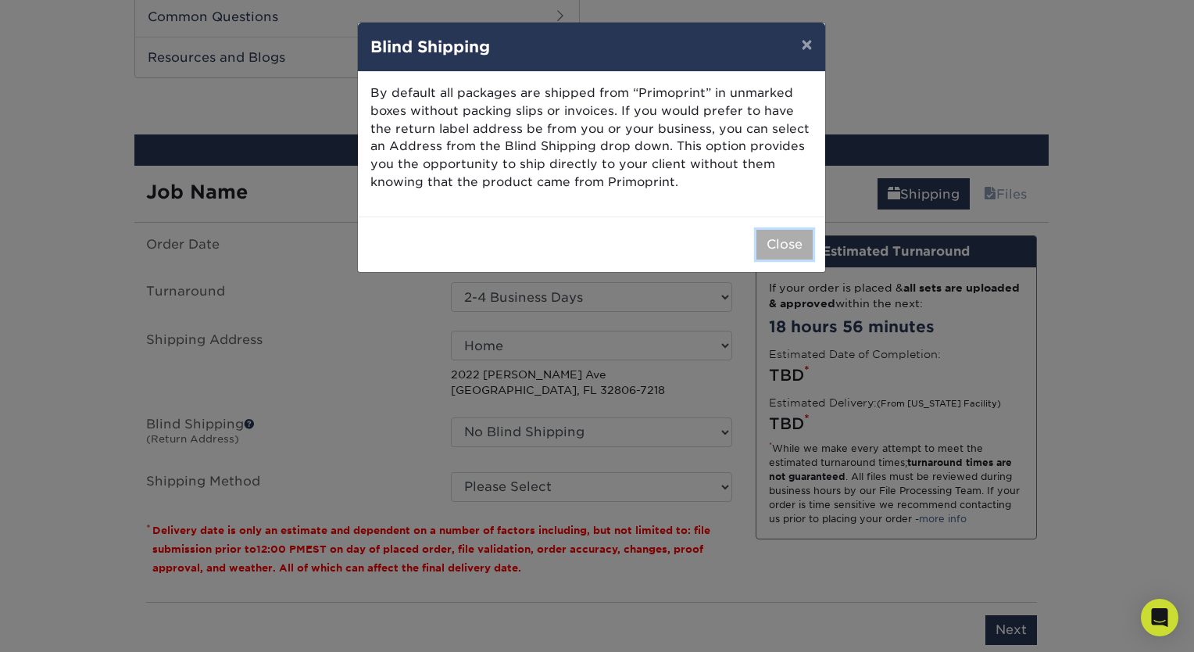
click at [789, 242] on button "Close" at bounding box center [784, 245] width 56 height 30
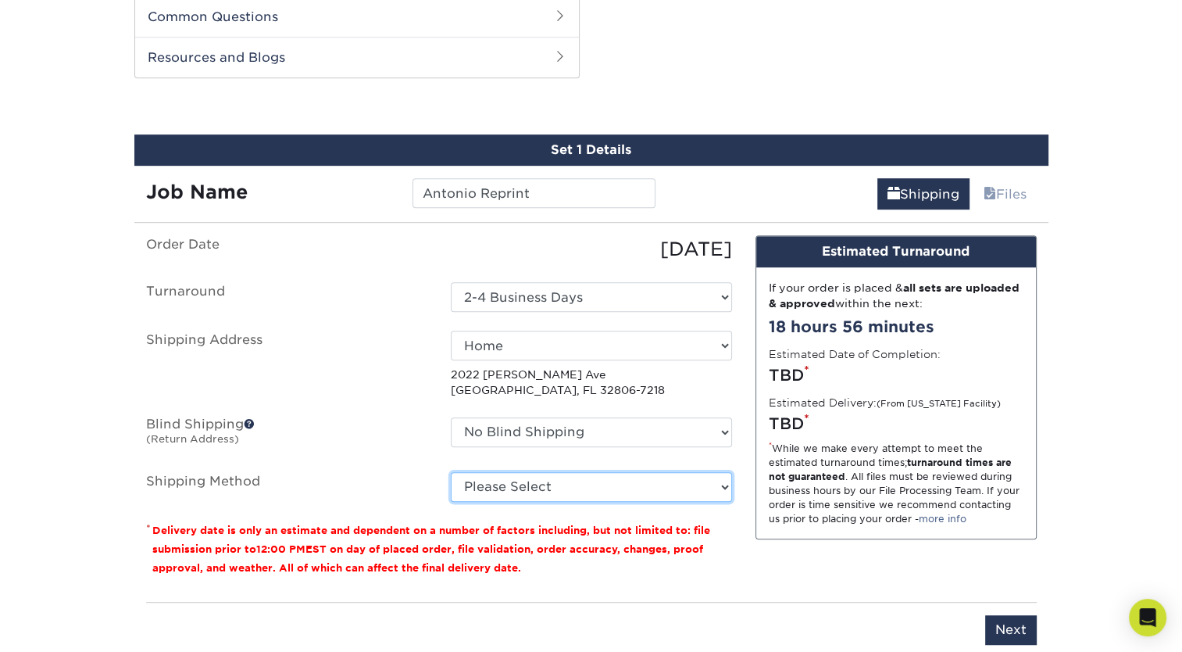
click at [516, 489] on select "Please Select 3 Day Shipping Service (+$16.70) Ground Shipping (+$16.91) 2 Day …" at bounding box center [591, 487] width 281 height 30
select select "02"
click at [451, 472] on select "Please Select 3 Day Shipping Service (+$16.70) Ground Shipping (+$16.91) 2 Day …" at bounding box center [591, 487] width 281 height 30
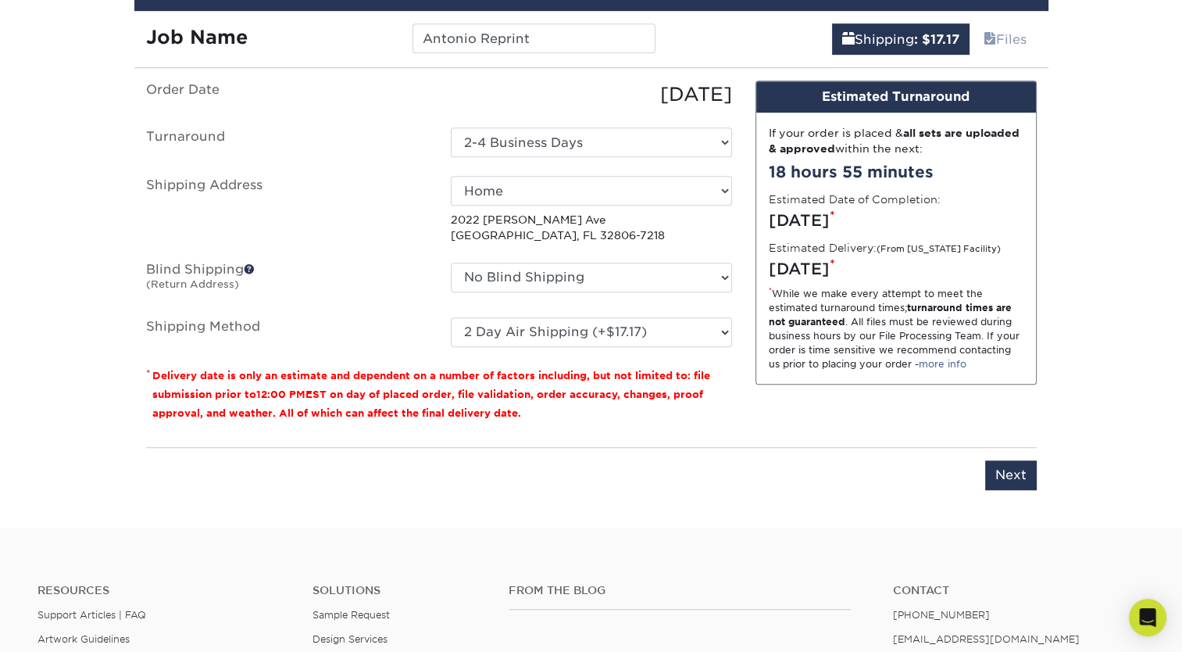
click at [993, 487] on div "You've choosen mailing services! If you have a csv address list please upload i…" at bounding box center [591, 294] width 891 height 428
click at [1003, 476] on input "Next" at bounding box center [1011, 475] width 52 height 30
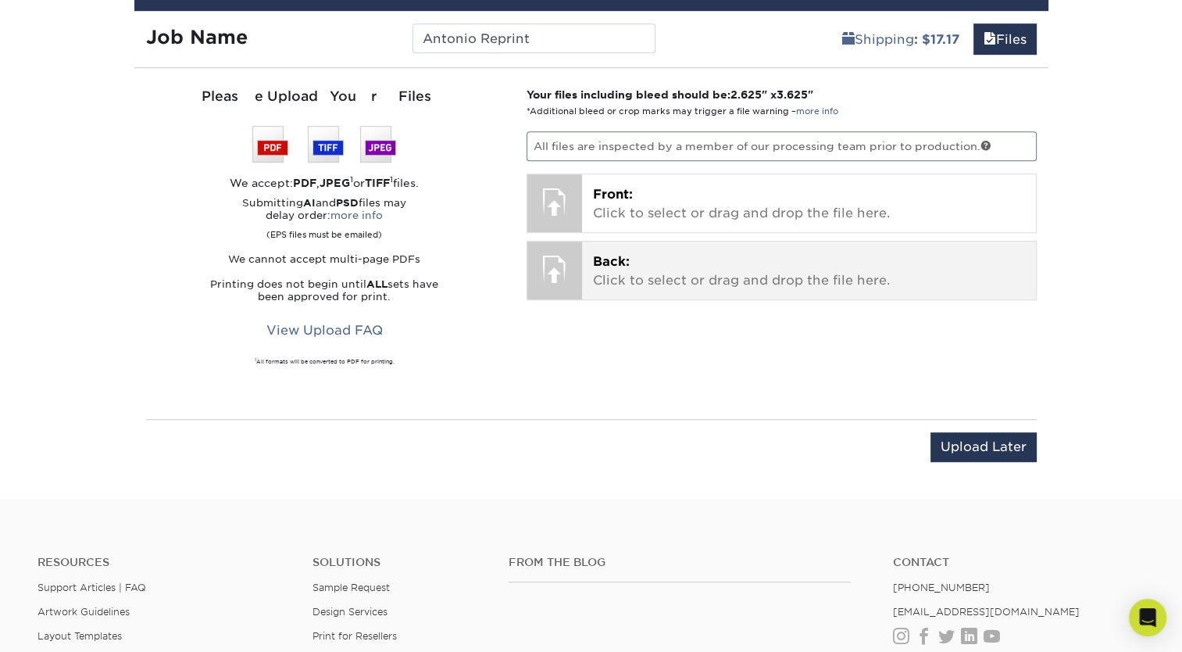
click at [605, 280] on p "Back: Click to select or drag and drop the file here." at bounding box center [809, 271] width 432 height 38
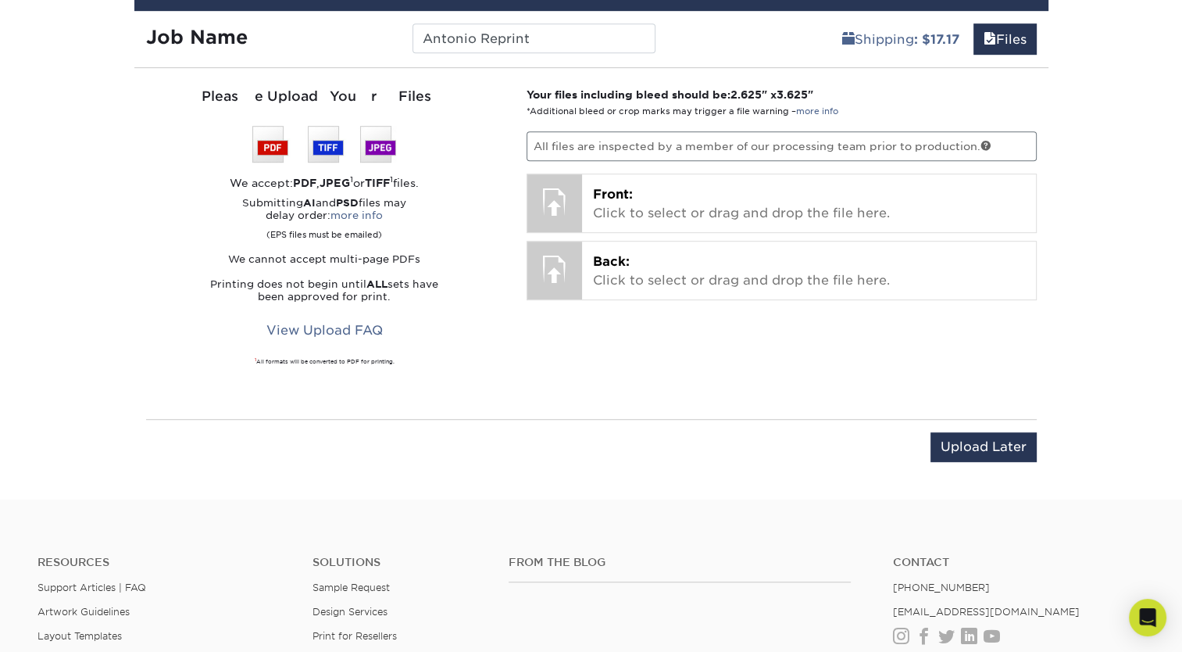
click at [637, 450] on div "Upload Later Save & Continue Continue" at bounding box center [591, 456] width 891 height 48
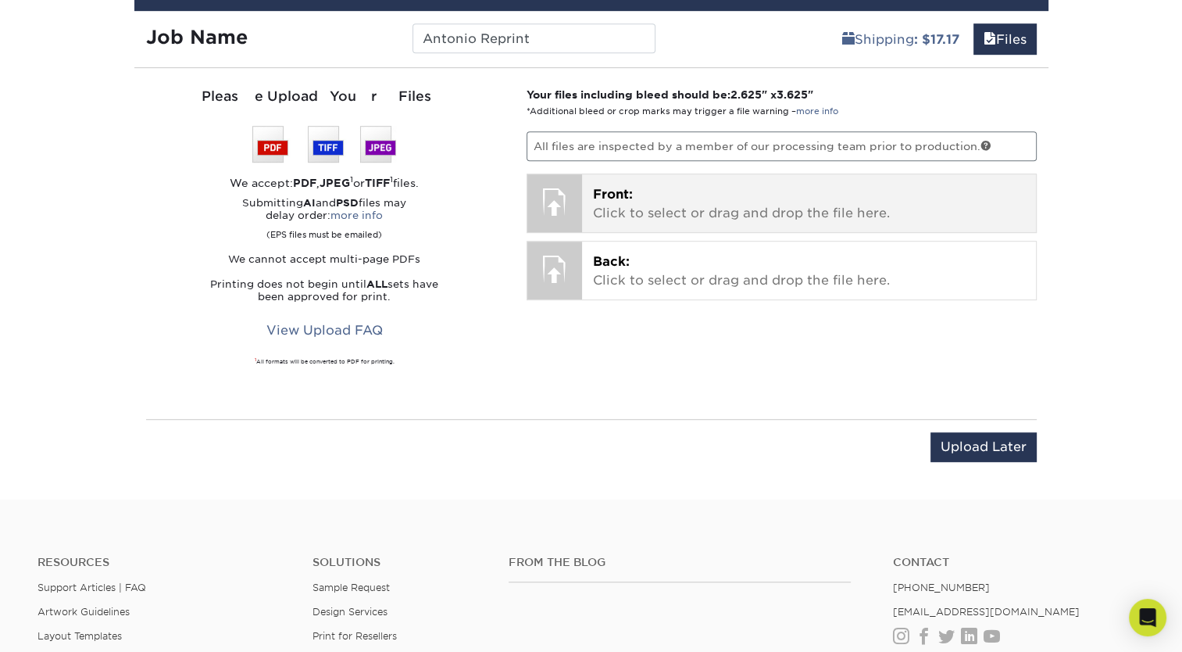
click at [679, 203] on p "Front: Click to select or drag and drop the file here." at bounding box center [809, 204] width 432 height 38
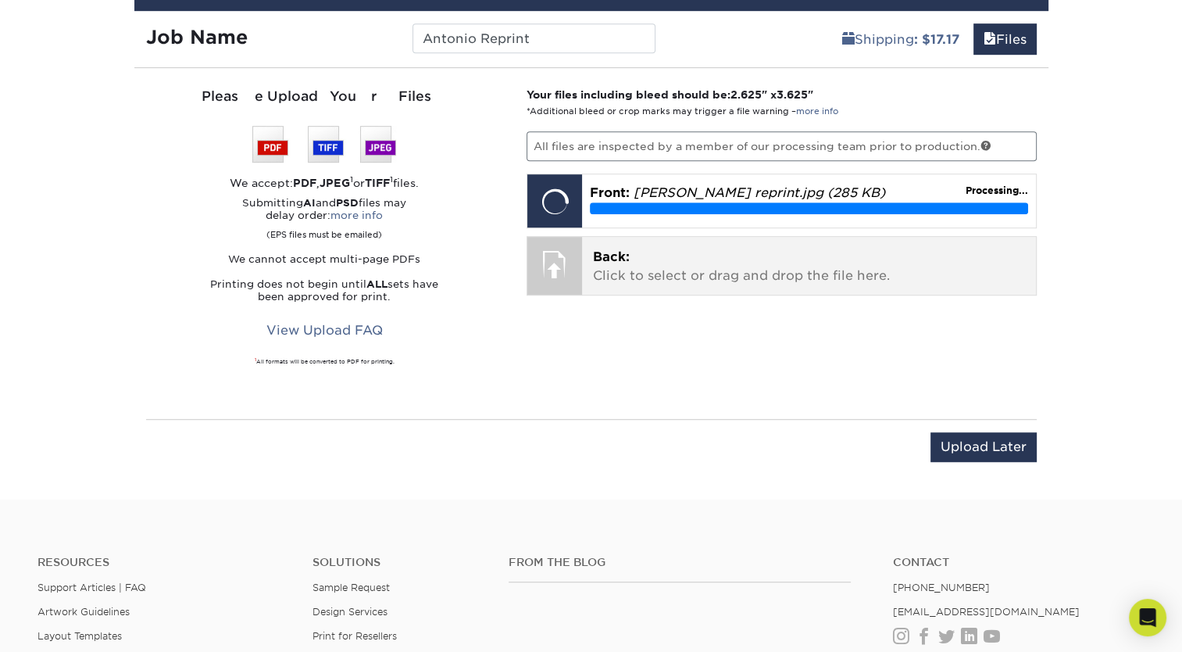
click at [640, 258] on p "Back: Click to select or drag and drop the file here." at bounding box center [809, 267] width 432 height 38
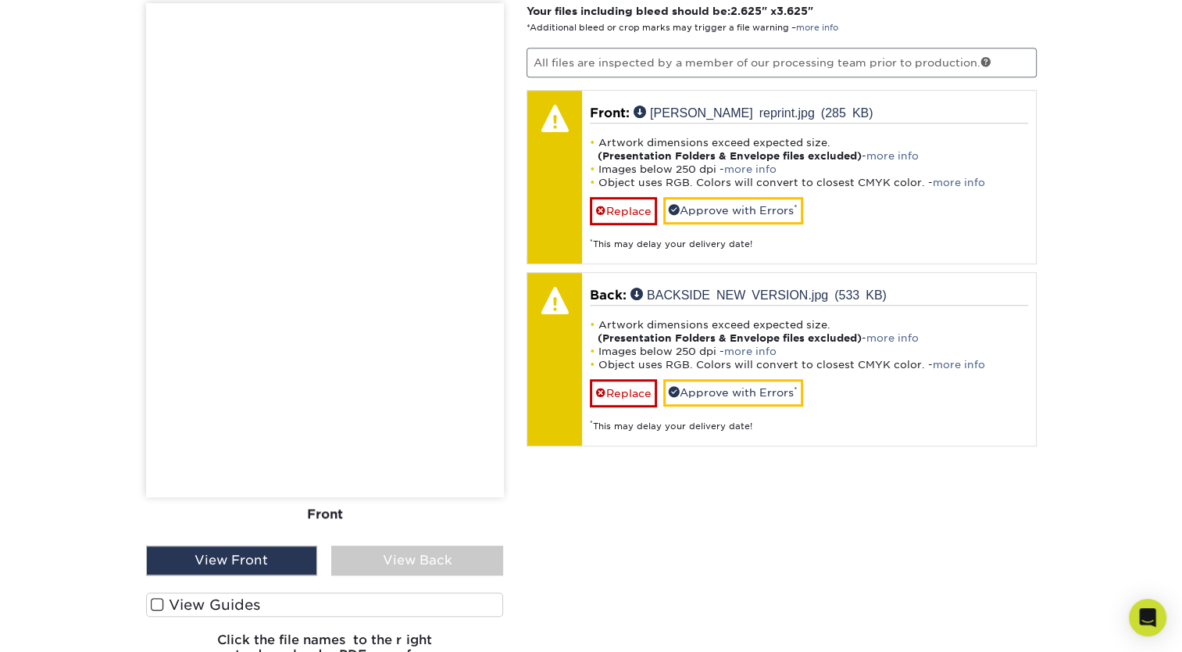
scroll to position [1016, 0]
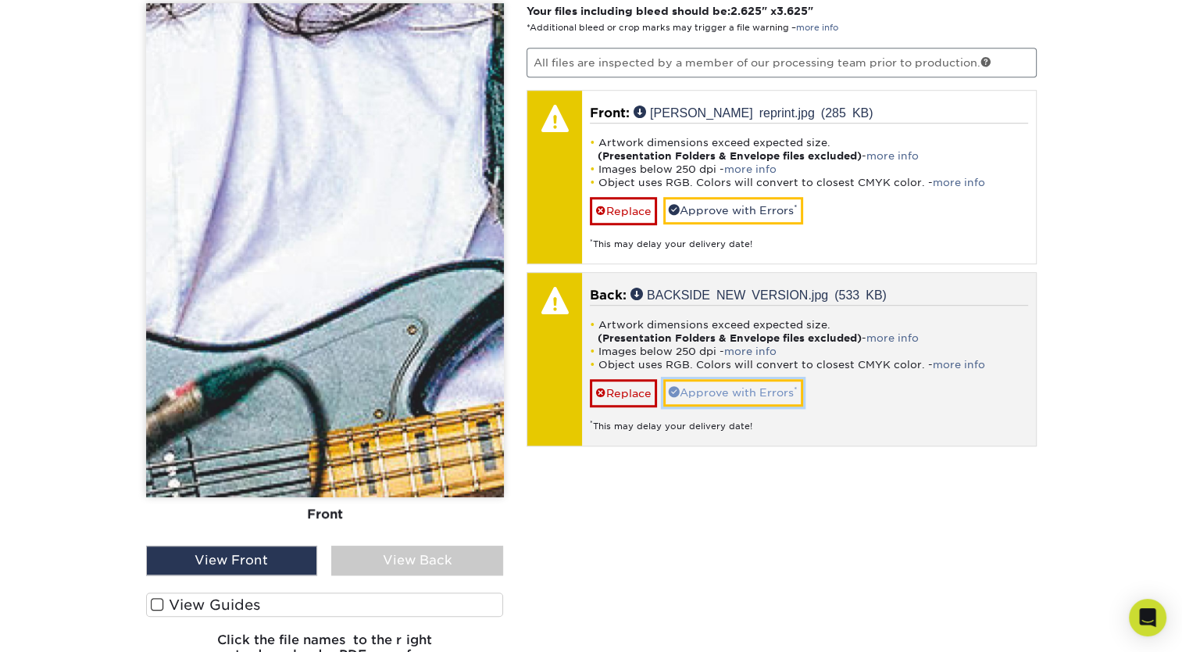
click at [705, 388] on link "Approve with Errors *" at bounding box center [733, 392] width 140 height 27
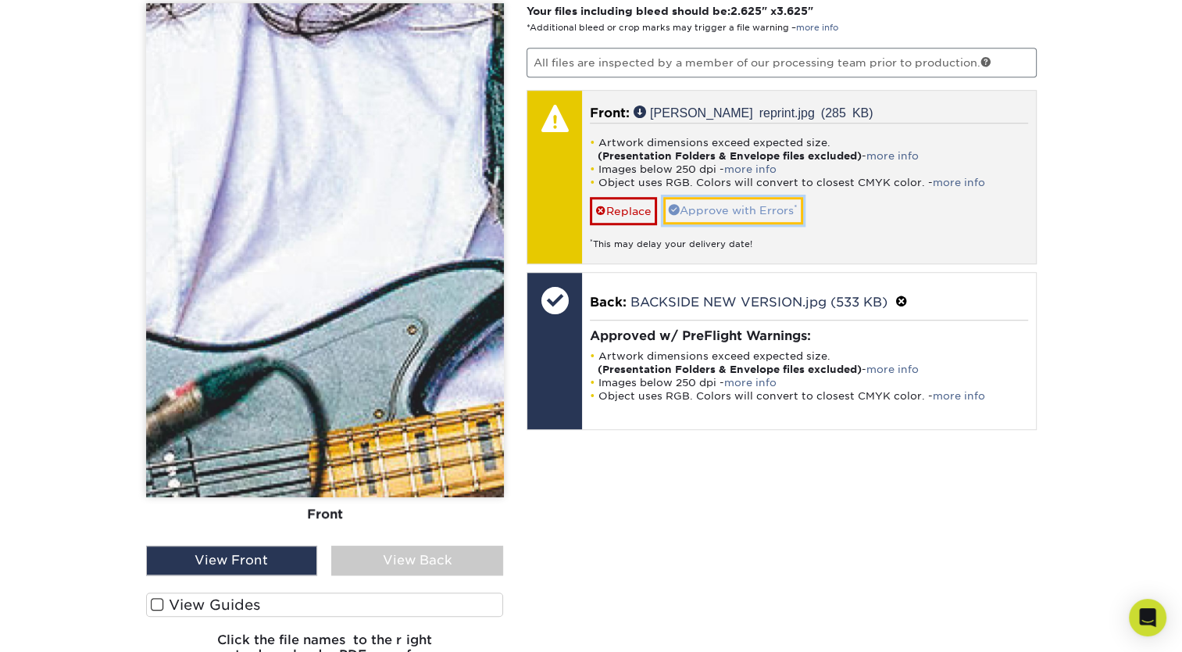
click at [725, 213] on link "Approve with Errors *" at bounding box center [733, 210] width 140 height 27
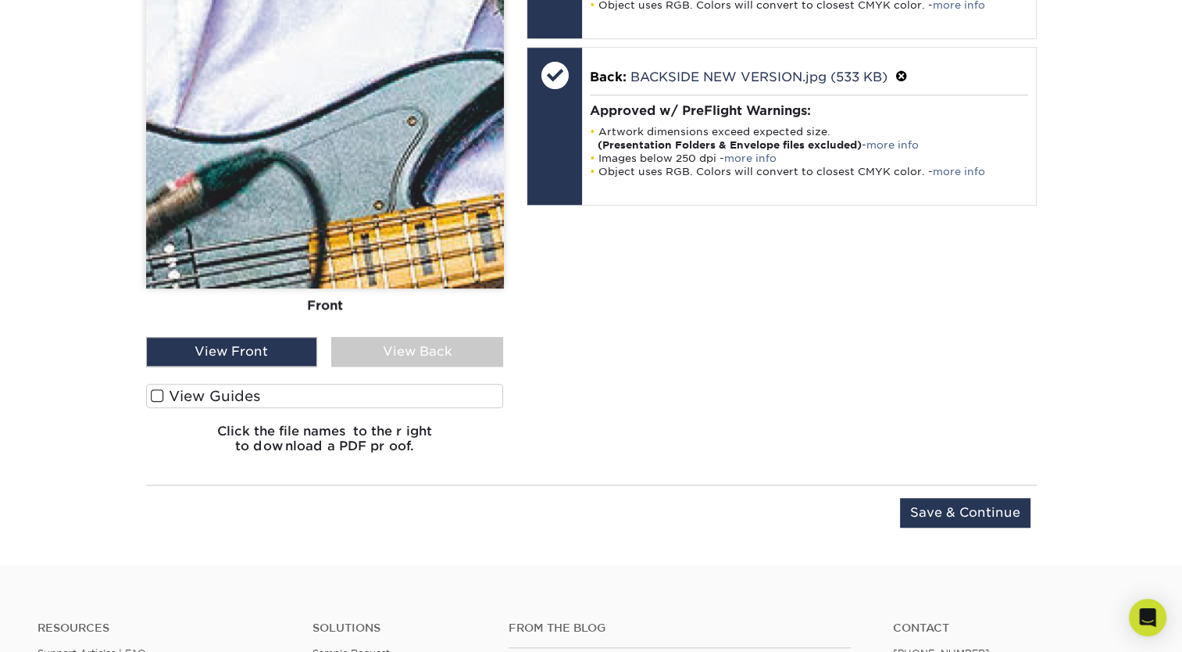
scroll to position [1225, 0]
click at [941, 497] on input "Save & Continue" at bounding box center [965, 512] width 130 height 30
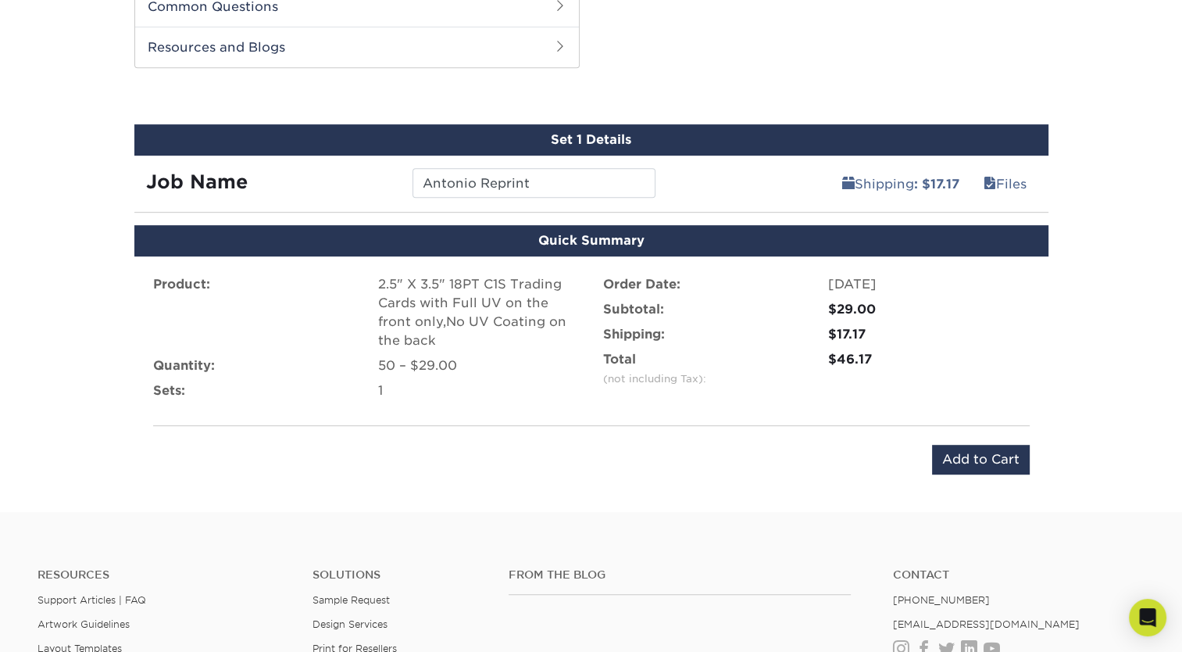
scroll to position [787, 0]
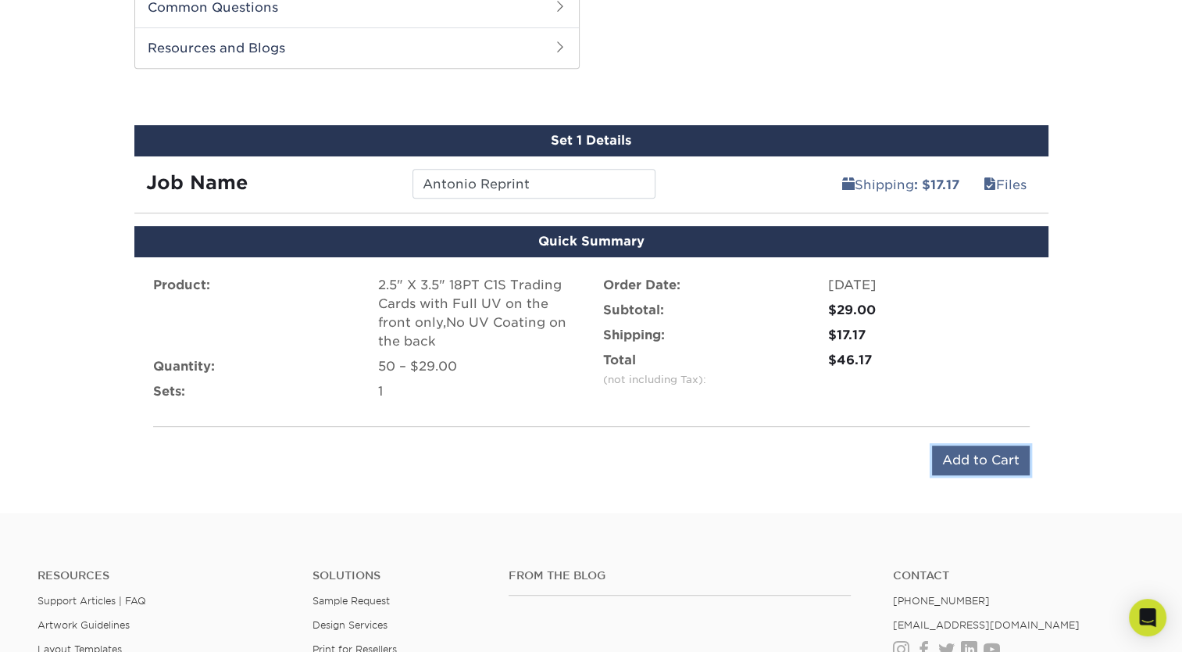
click at [970, 455] on input "Add to Cart" at bounding box center [981, 460] width 98 height 30
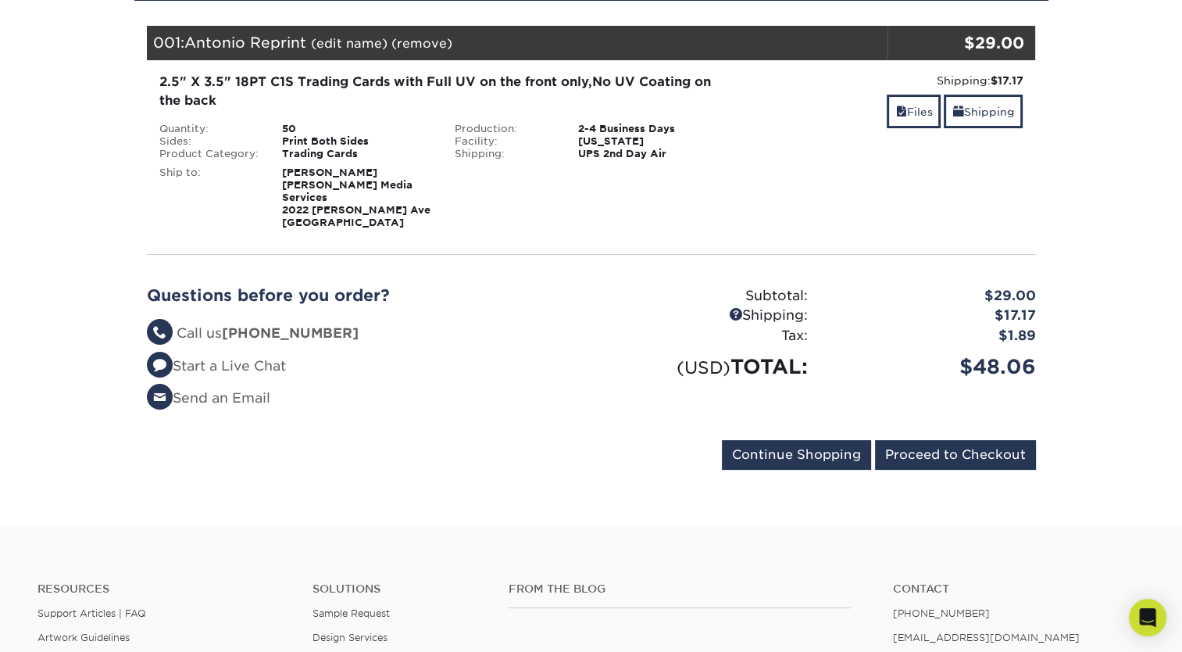
scroll to position [213, 0]
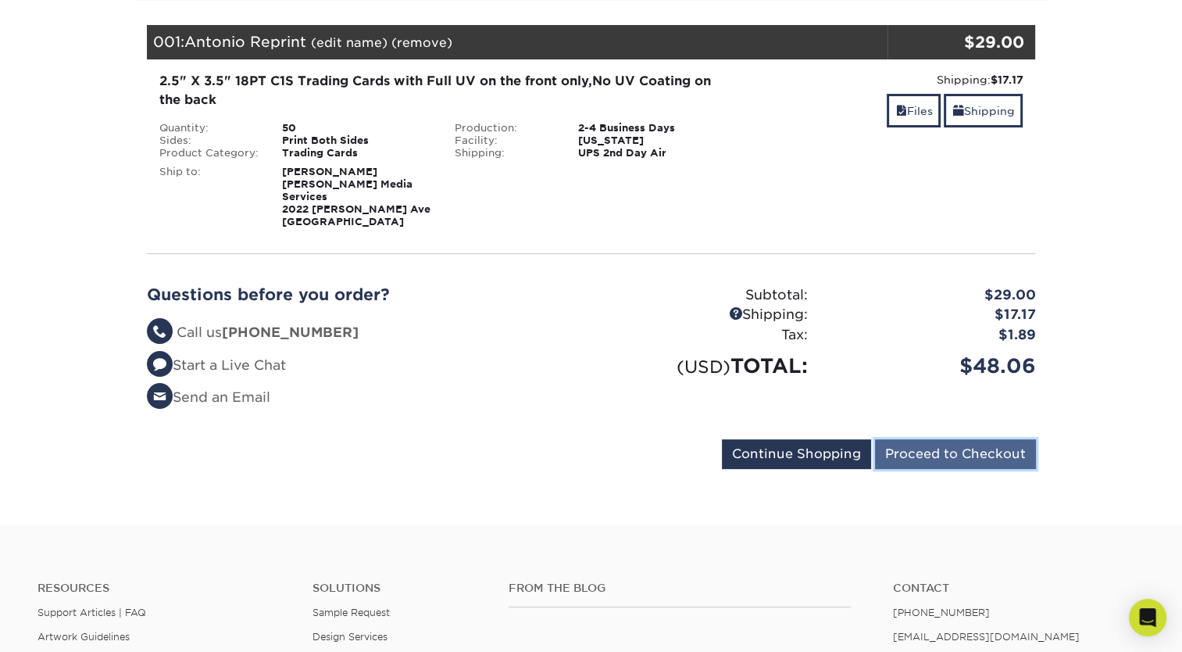
click at [946, 439] on input "Proceed to Checkout" at bounding box center [955, 454] width 161 height 30
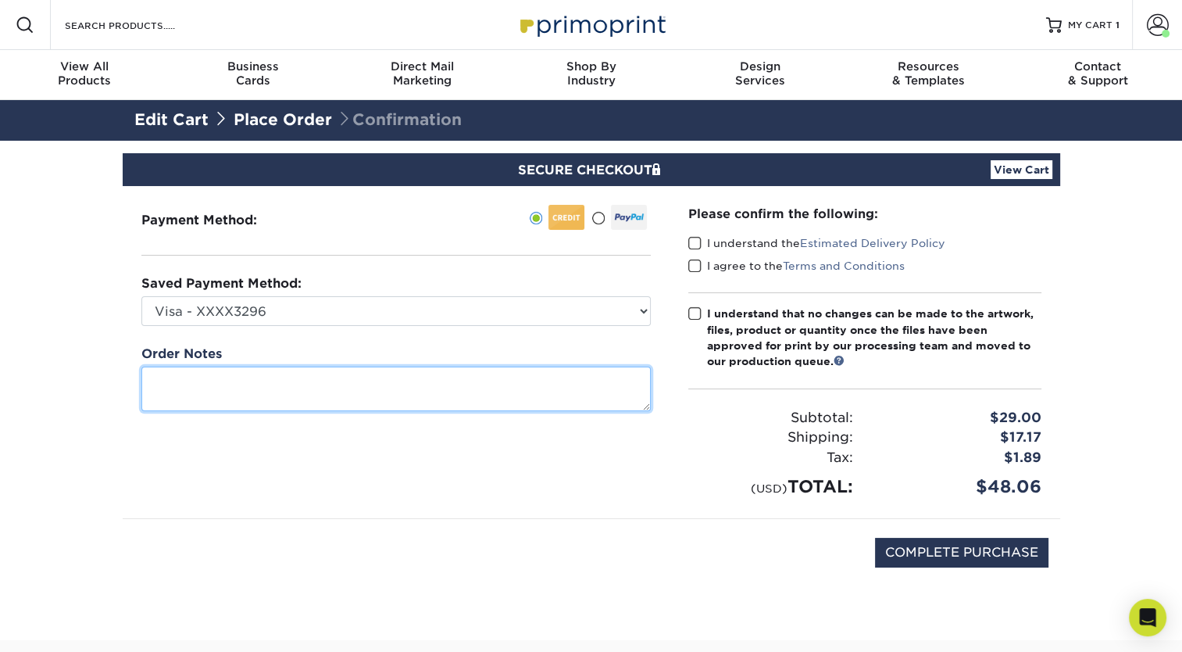
click at [353, 388] on textarea at bounding box center [395, 388] width 509 height 45
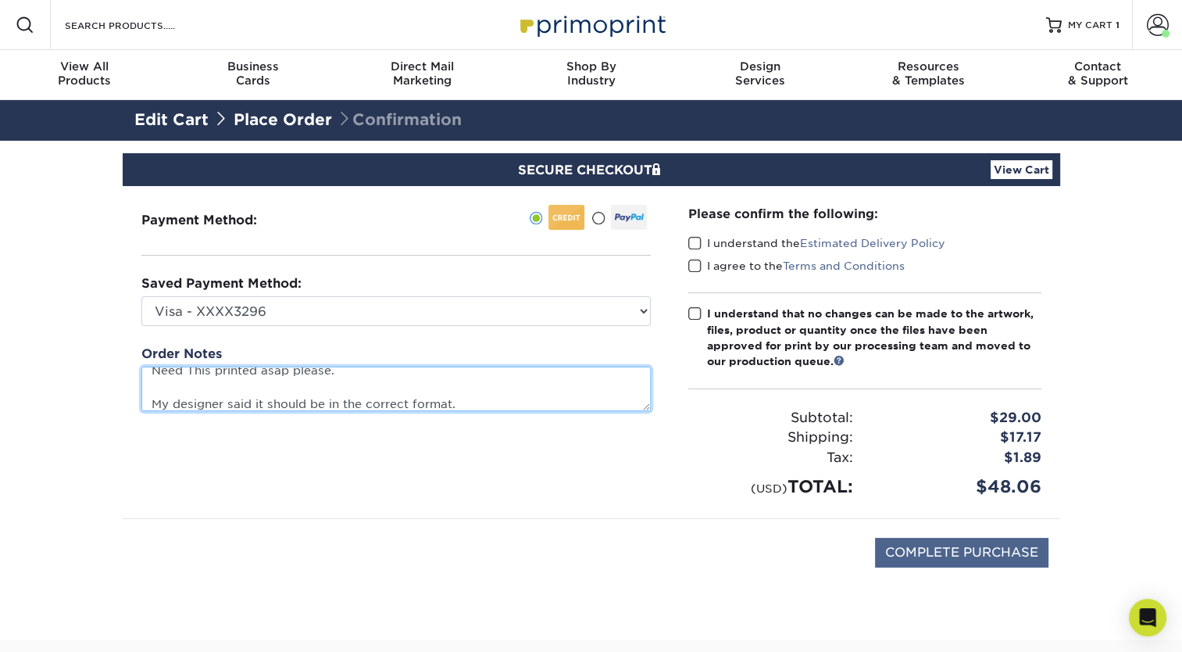
type textarea "Need This printed asap please. My designer said it should be in the correct for…"
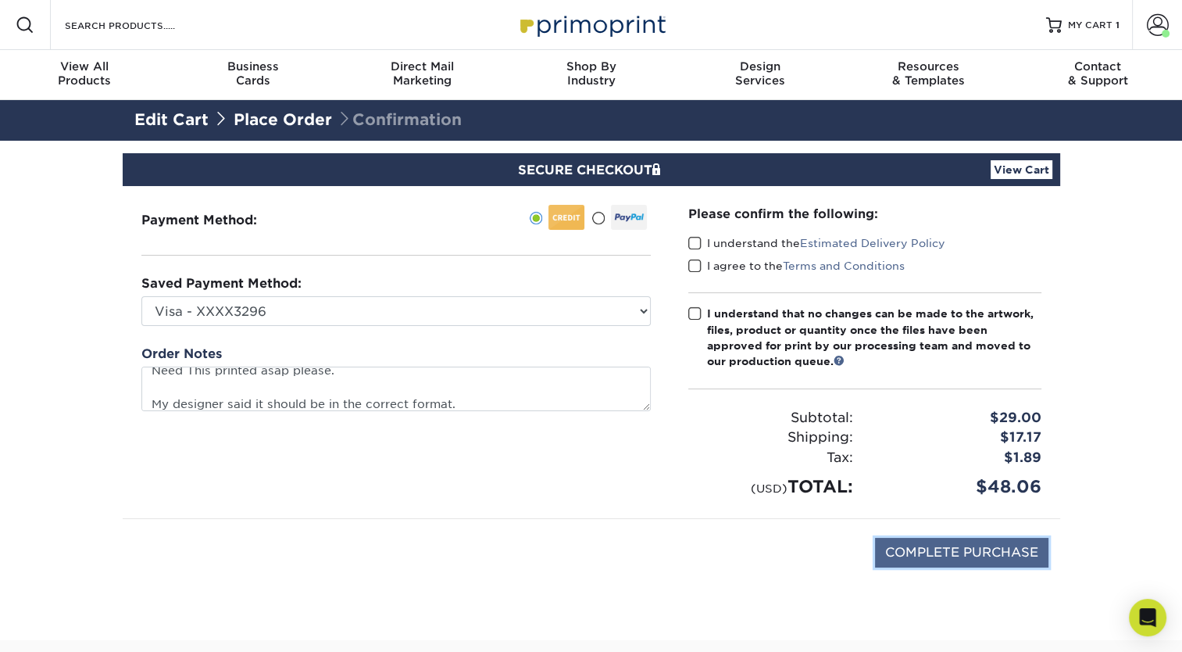
click at [980, 538] on input "COMPLETE PURCHASE" at bounding box center [961, 553] width 173 height 30
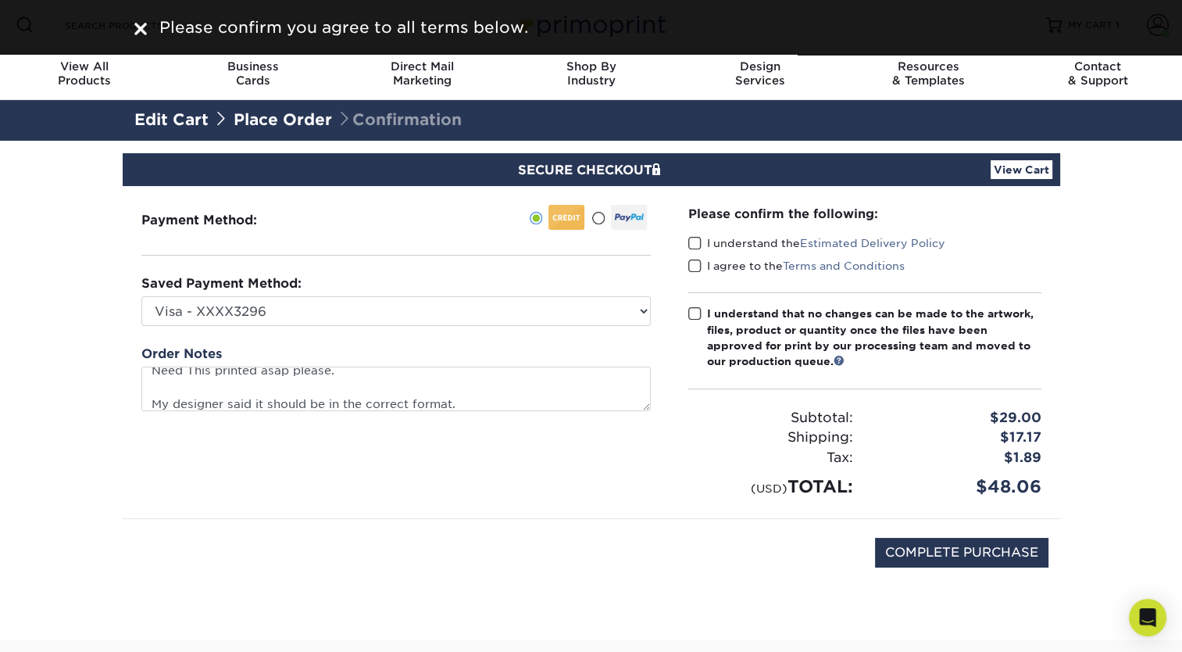
click at [702, 244] on label "I understand the Estimated Delivery Policy" at bounding box center [816, 243] width 257 height 16
click at [0, 0] on input "I understand the Estimated Delivery Policy" at bounding box center [0, 0] width 0 height 0
click at [697, 263] on span at bounding box center [694, 266] width 13 height 15
click at [0, 0] on input "I agree to the Terms and Conditions" at bounding box center [0, 0] width 0 height 0
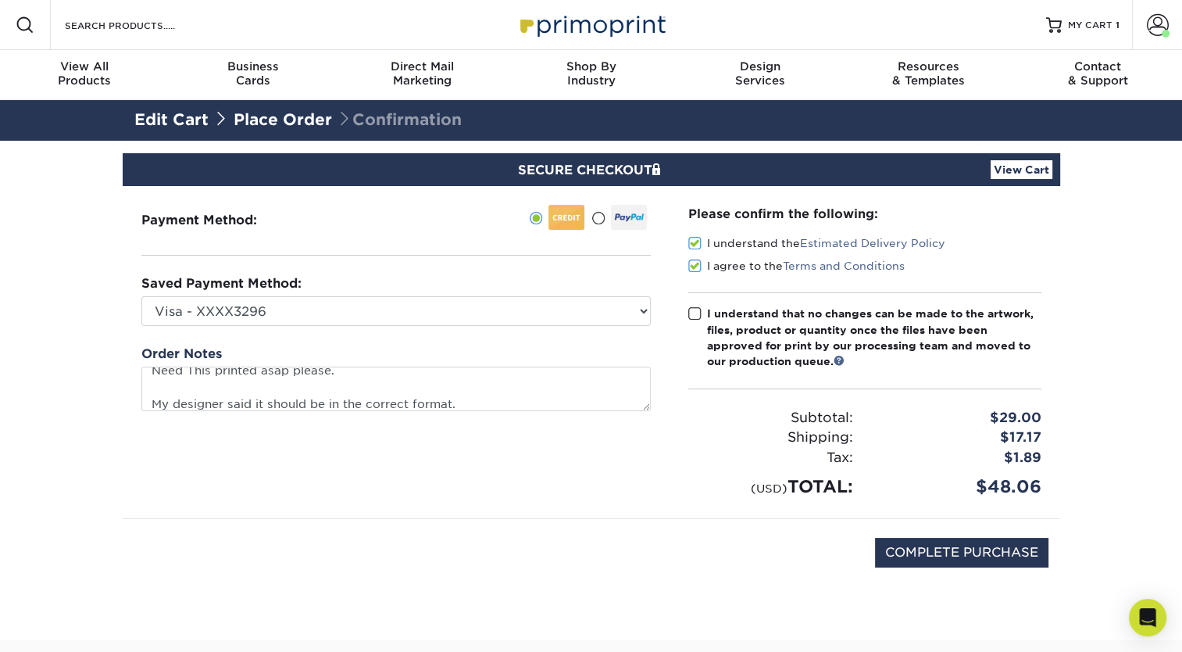
click at [695, 309] on span at bounding box center [694, 313] width 13 height 15
click at [0, 0] on input "I understand that no changes can be made to the artwork, files, product or quan…" at bounding box center [0, 0] width 0 height 0
click at [963, 555] on input "COMPLETE PURCHASE" at bounding box center [961, 553] width 173 height 30
type input "PROCESSING, PLEASE WAIT..."
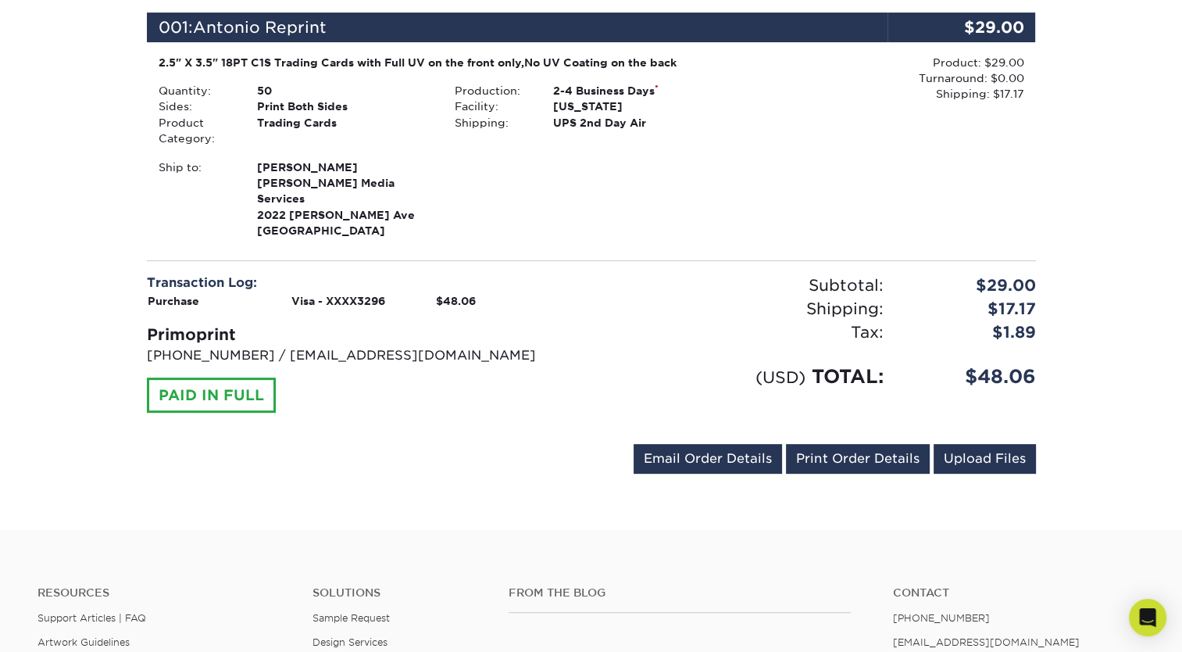
scroll to position [439, 0]
